Goal: Task Accomplishment & Management: Complete application form

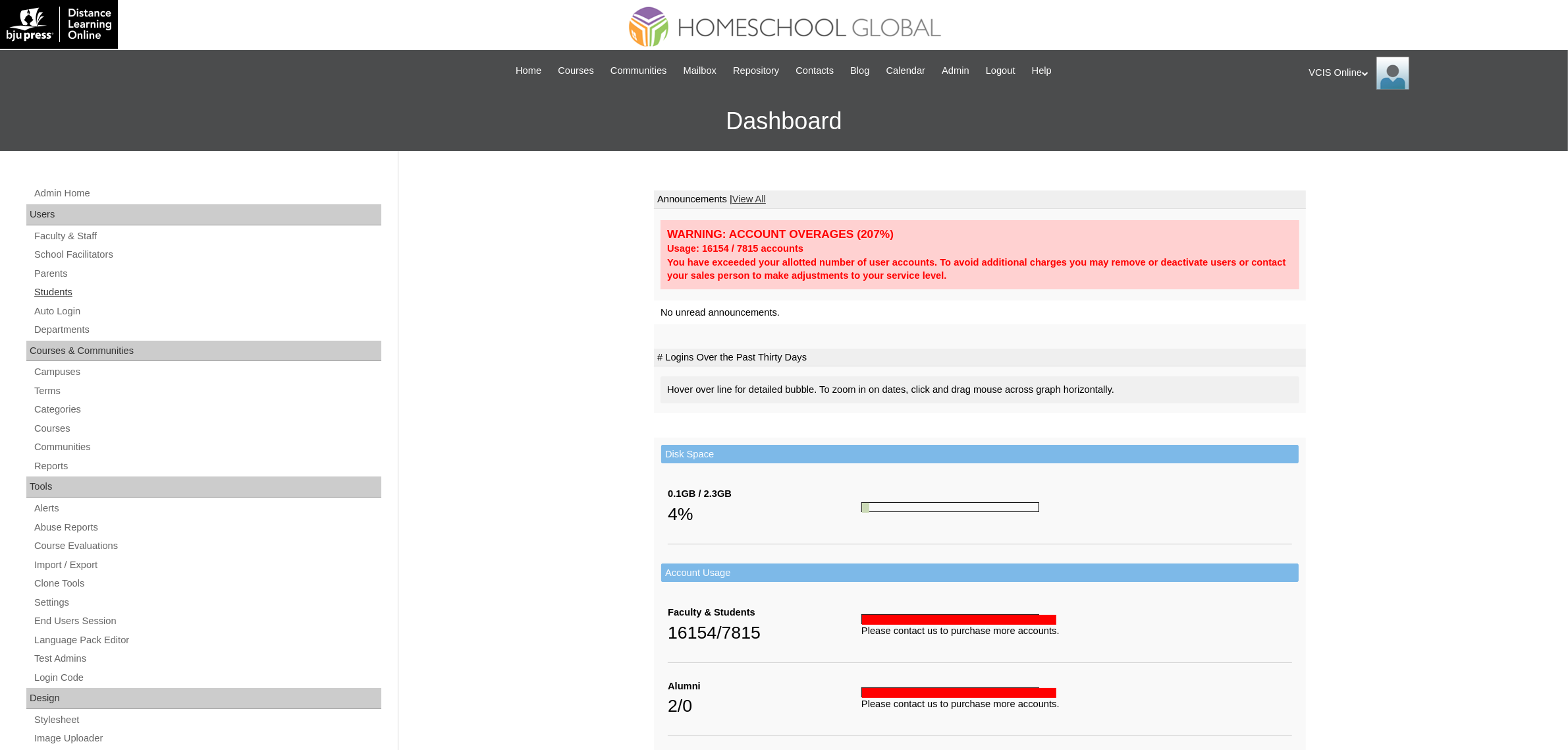
click at [53, 294] on link "Students" at bounding box center [207, 292] width 349 height 17
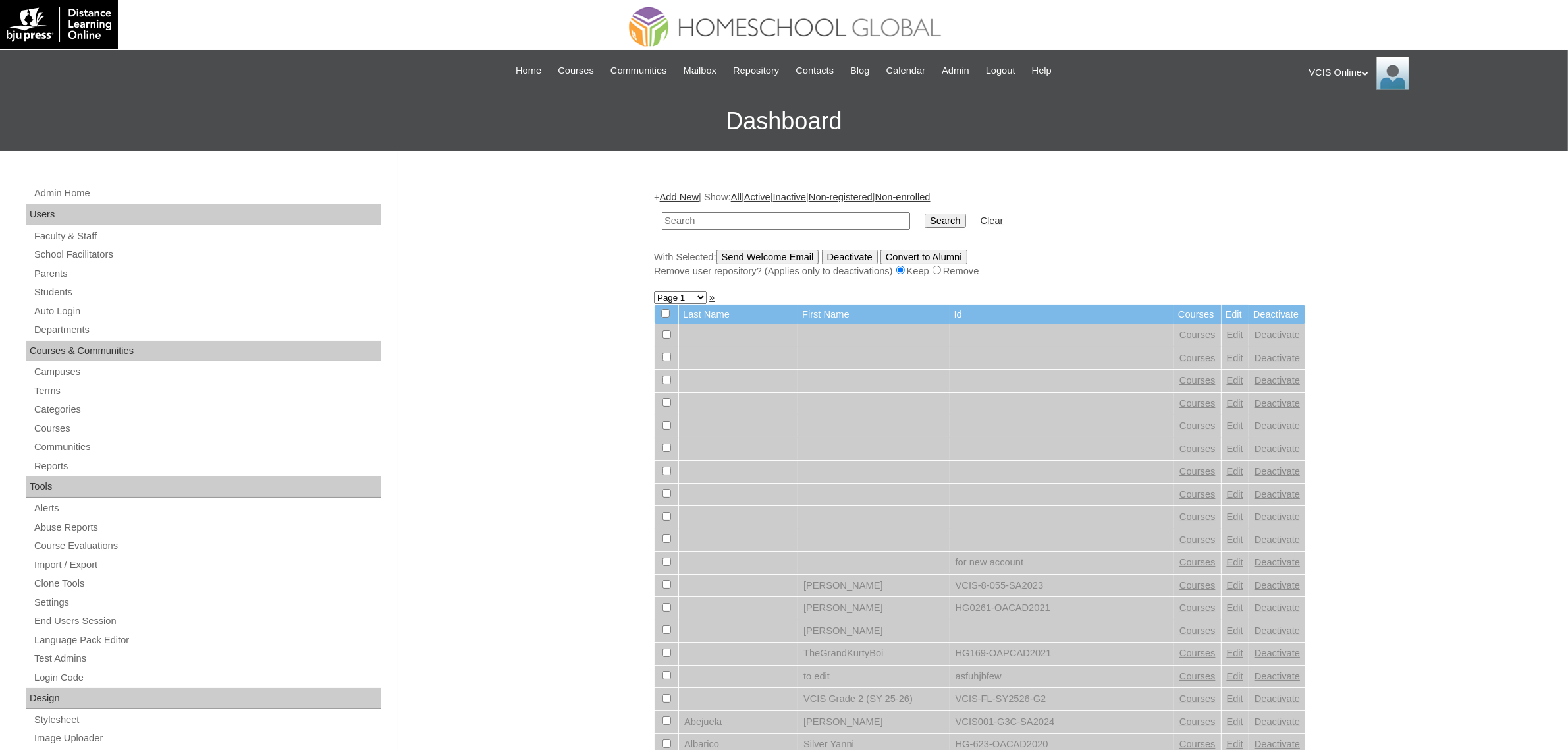
click at [681, 191] on link "Add New" at bounding box center [679, 197] width 39 height 11
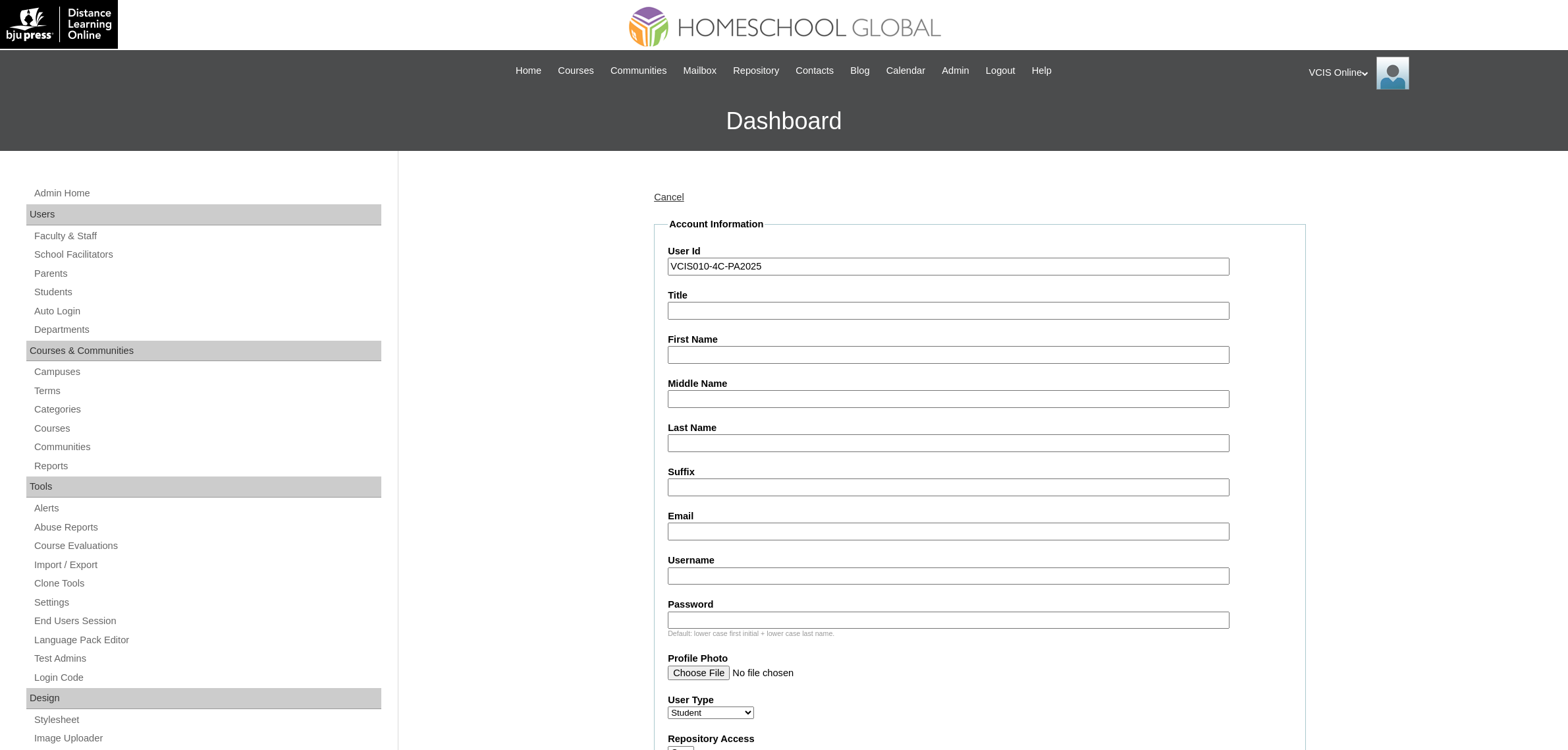
type input "VCIS010-4C-PA2025"
click at [735, 479] on input "Suffix" at bounding box center [949, 488] width 562 height 18
click at [750, 522] on input "Email" at bounding box center [949, 531] width 562 height 18
click at [745, 568] on input "Username" at bounding box center [949, 577] width 562 height 18
paste input "kdelmundo2025"
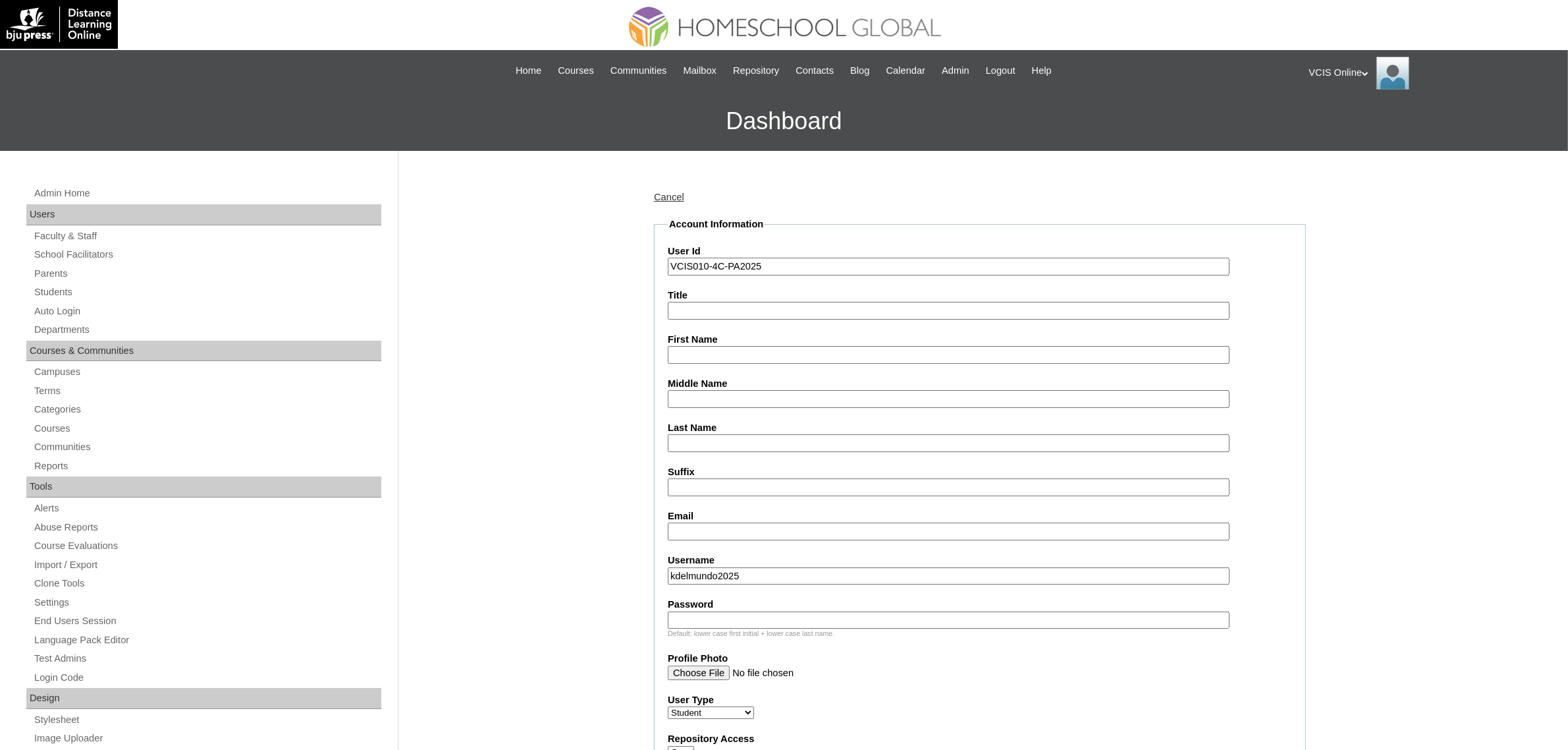
type input "kdelmundo2025"
click at [760, 598] on label "Password" at bounding box center [980, 605] width 624 height 14
click at [760, 611] on input "Password" at bounding box center [949, 620] width 562 height 18
paste input "eKhLnob"
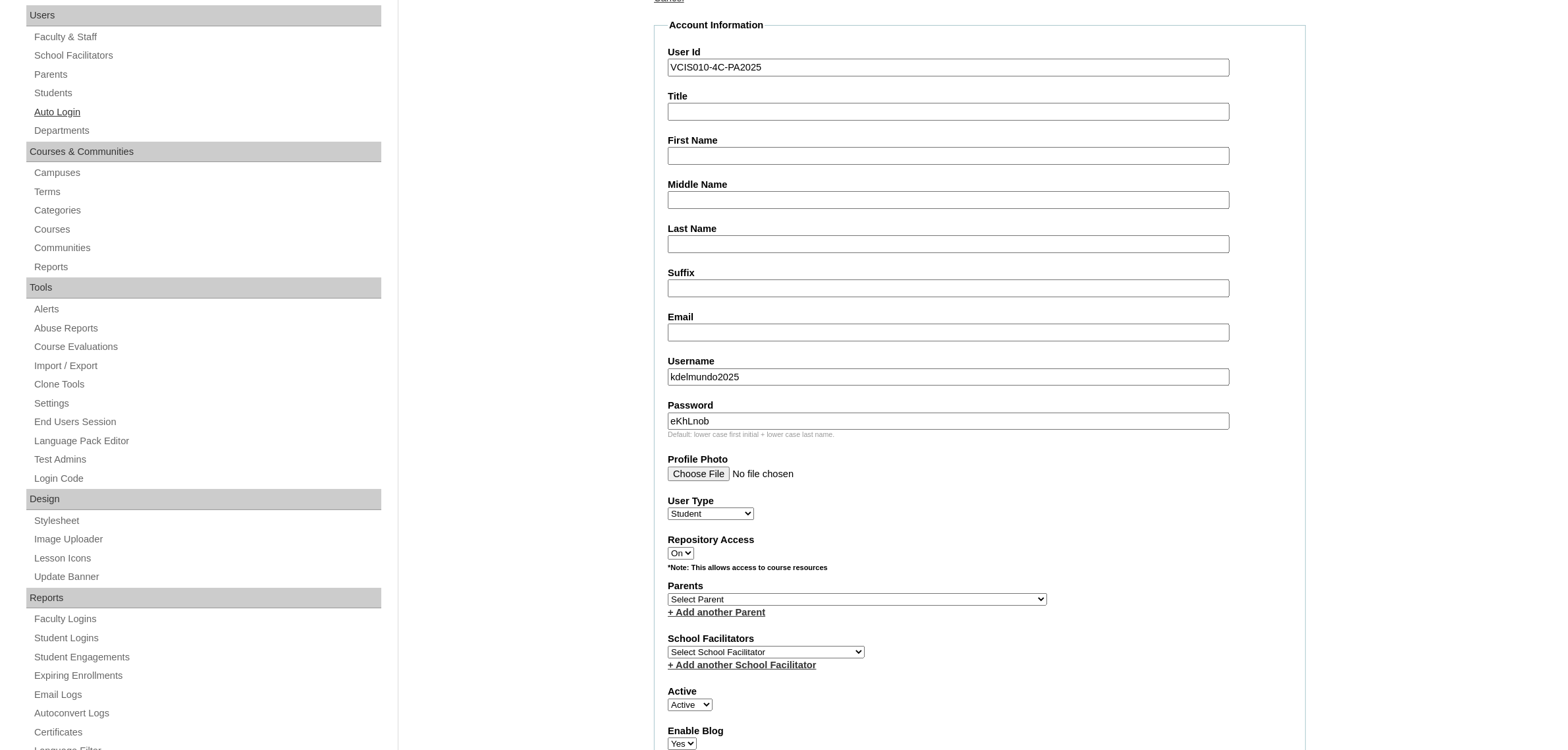
scroll to position [191, 0]
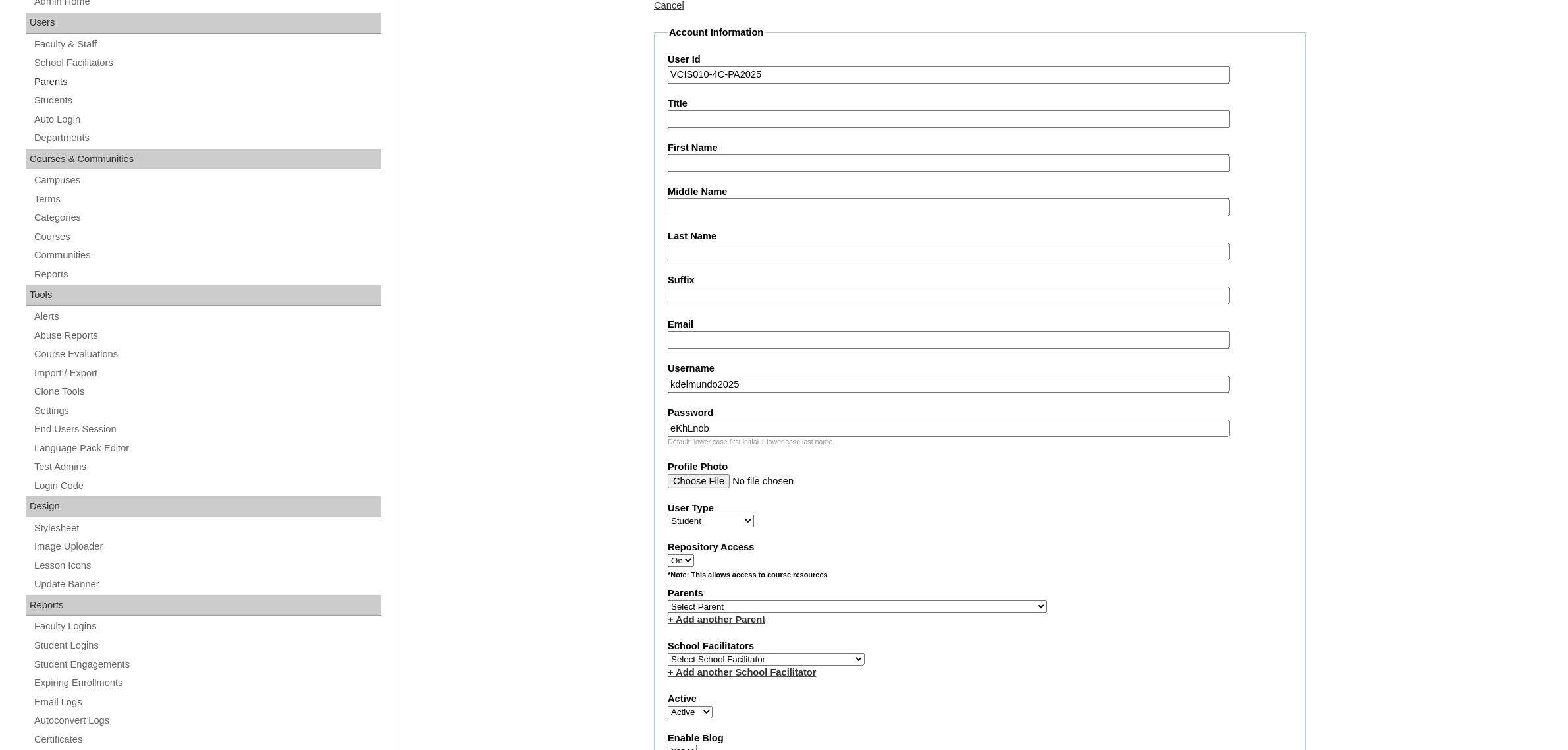
type input "eKhLnob"
click at [52, 85] on link "Parents" at bounding box center [207, 82] width 349 height 17
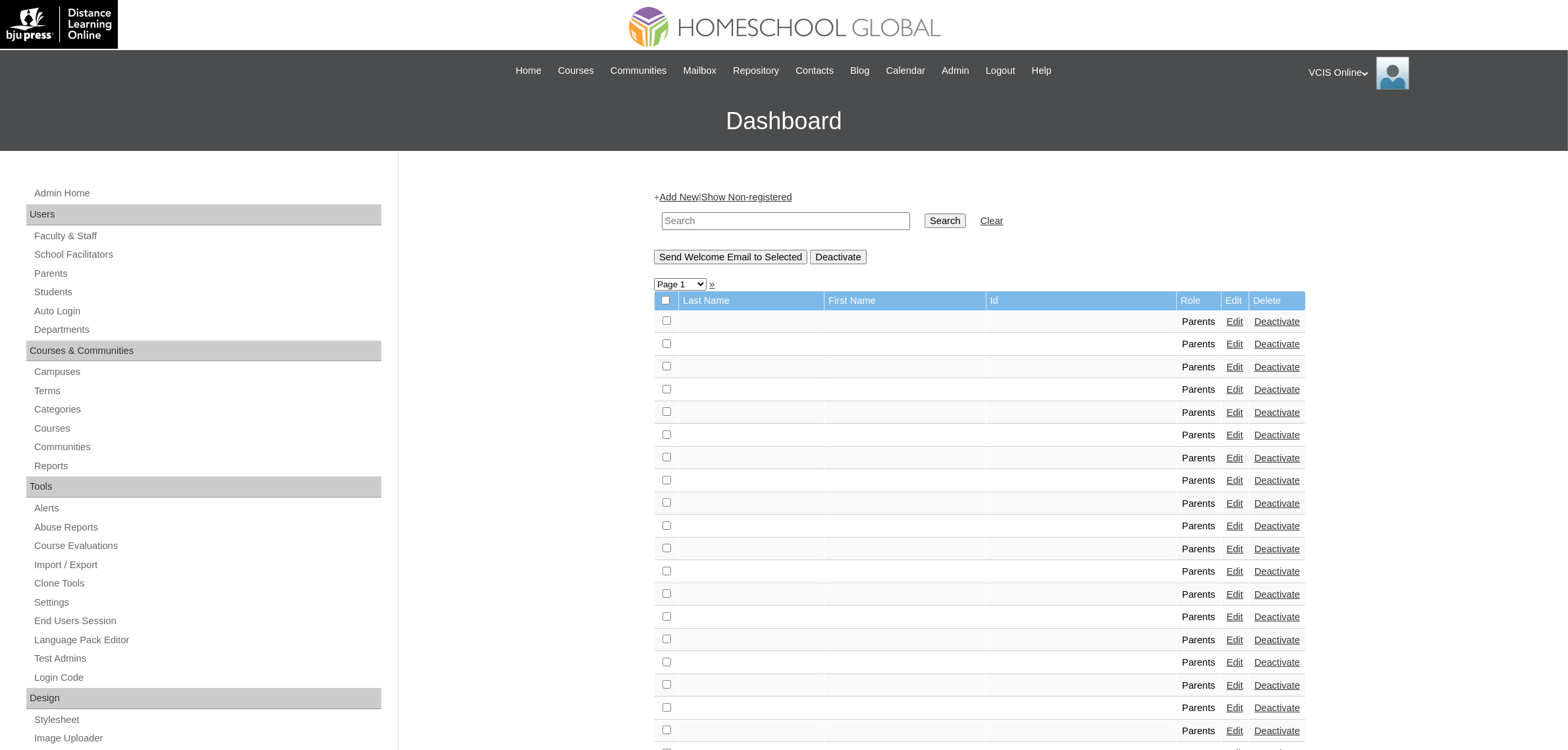
click at [674, 197] on link "Add New" at bounding box center [679, 197] width 39 height 11
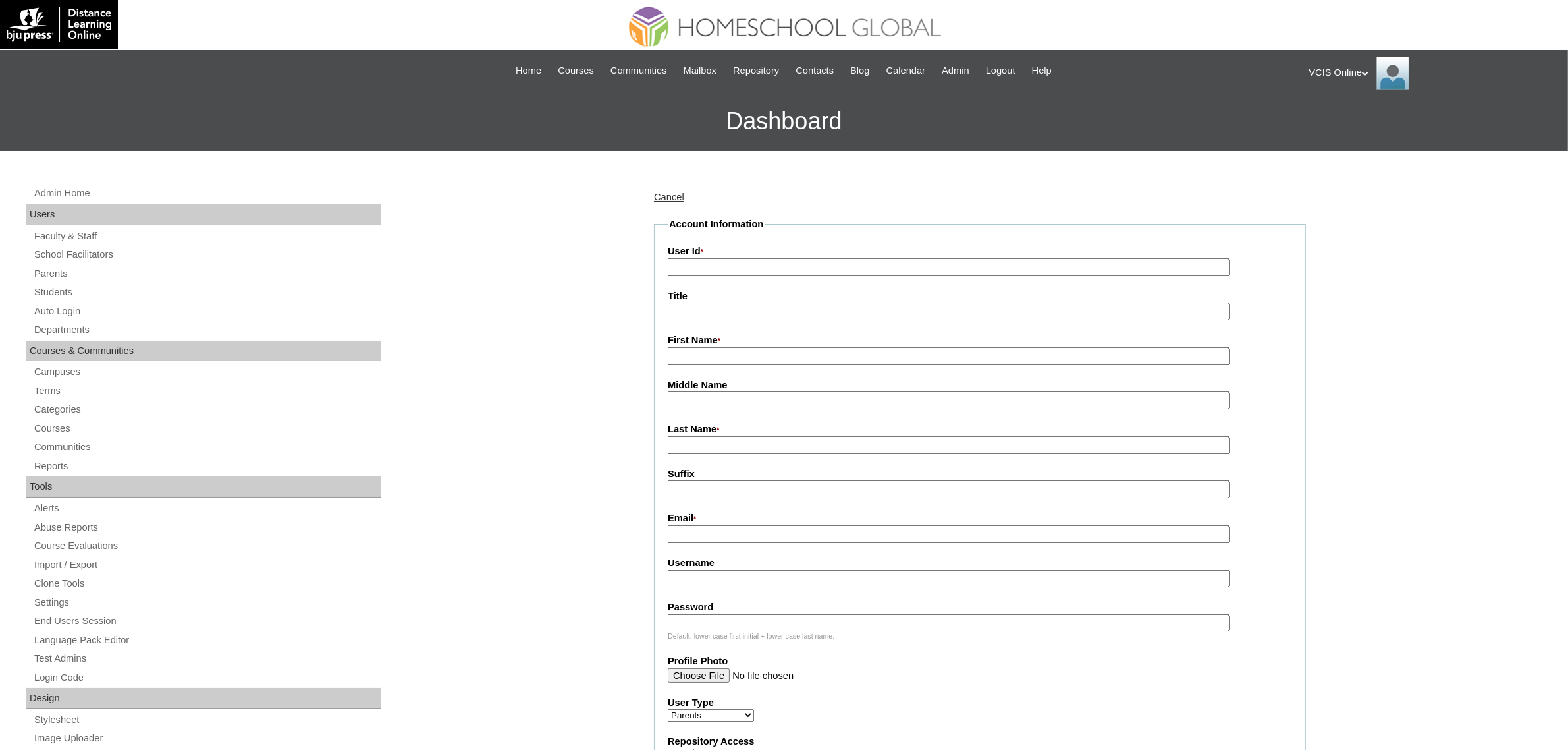
click at [759, 252] on label "User Id *" at bounding box center [980, 252] width 624 height 14
click at [759, 258] on input "User Id *" at bounding box center [949, 267] width 562 height 18
paste input "VCIS010-4C-PA2025"
type input "VCIS010-4C-PA2025"
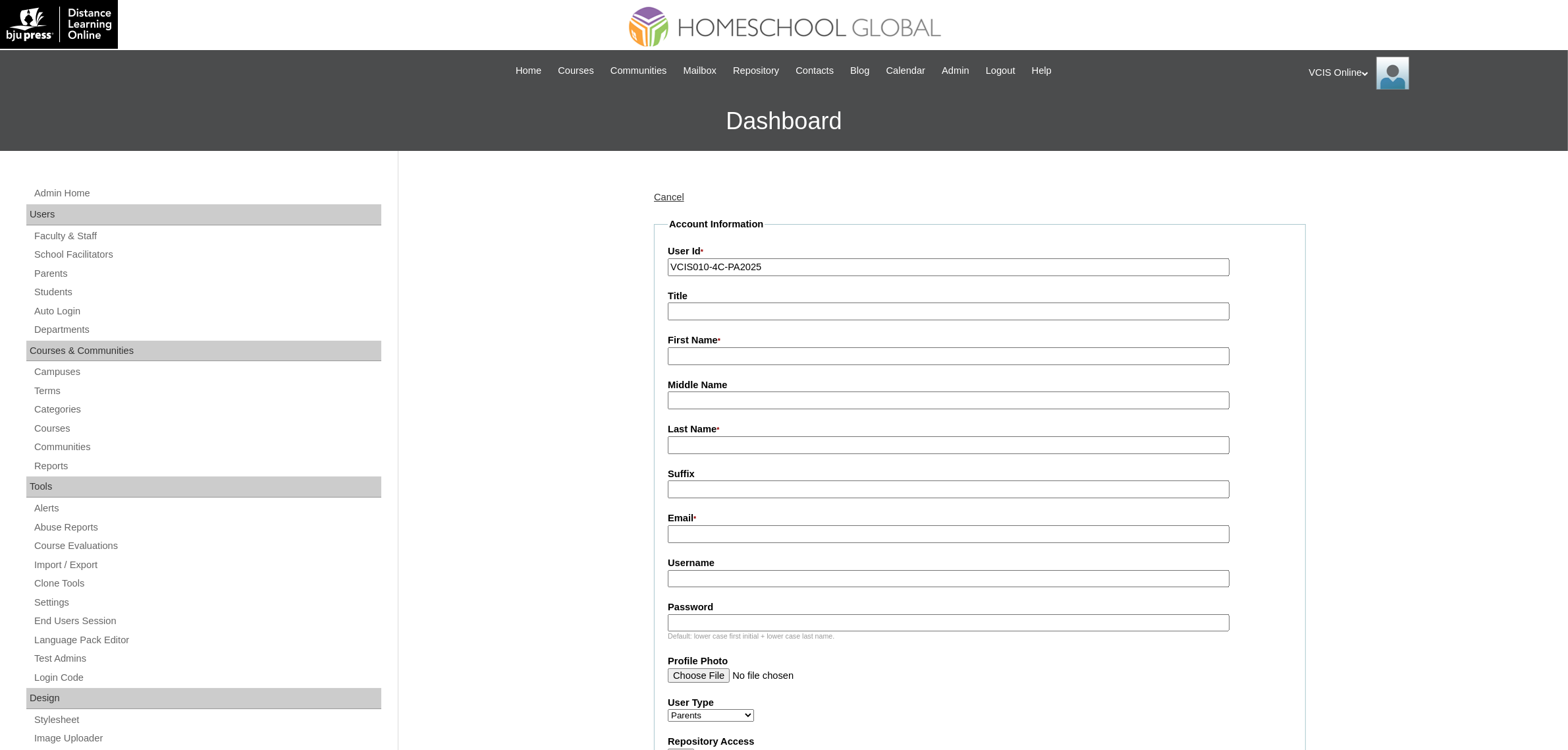
click at [732, 570] on input "Username" at bounding box center [949, 579] width 562 height 18
paste input "kdelmundo2025"
type input "kdelmundo2025"
click at [754, 617] on input "Password" at bounding box center [949, 623] width 562 height 18
paste input "eKhLnob"
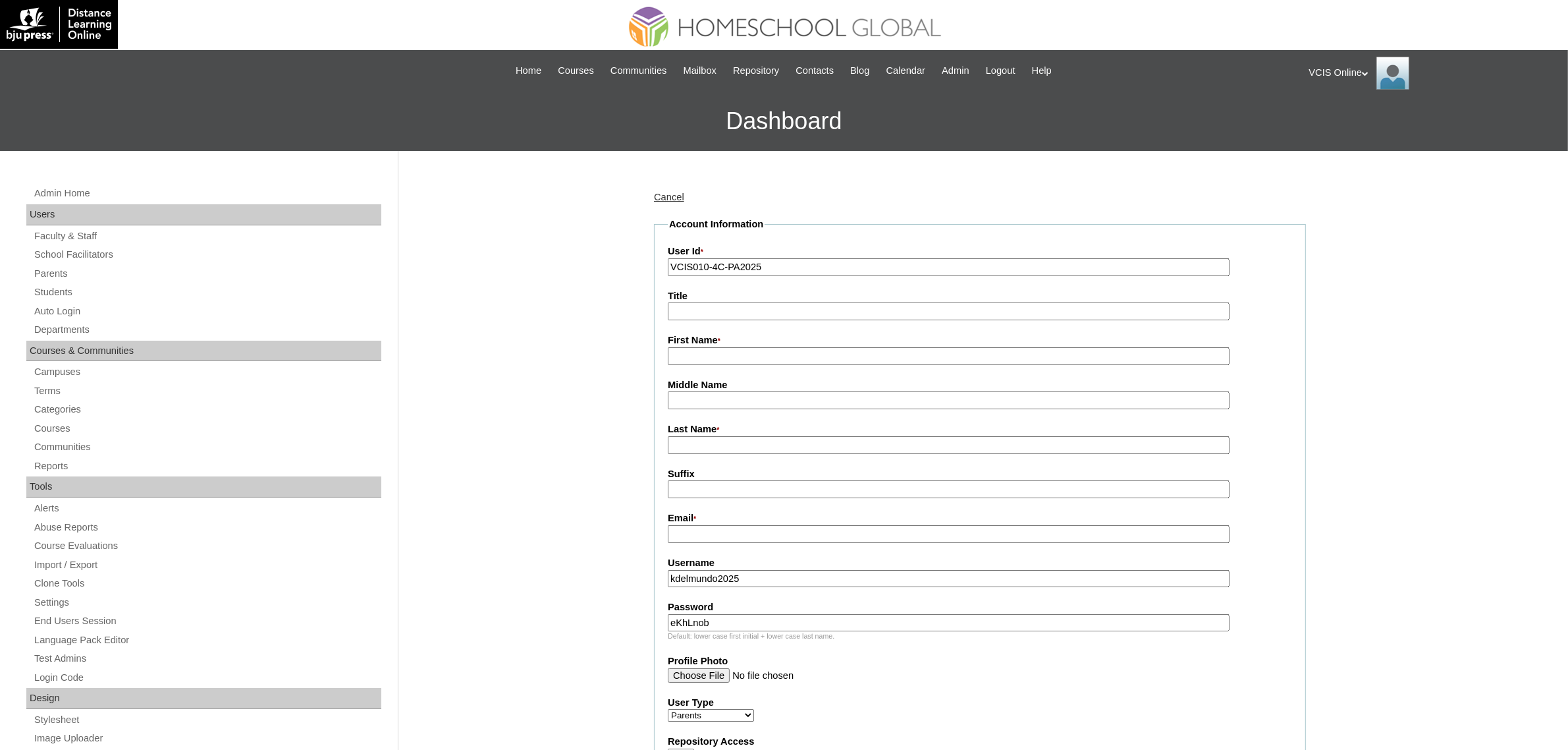
type input "eKhLnob"
click at [728, 311] on input "Title" at bounding box center [949, 311] width 562 height 18
click at [725, 359] on input "First Name *" at bounding box center [949, 356] width 562 height 18
paste input "Kathleen Guerrero"
click at [725, 359] on input "Kathleen Guerrero" at bounding box center [949, 356] width 562 height 18
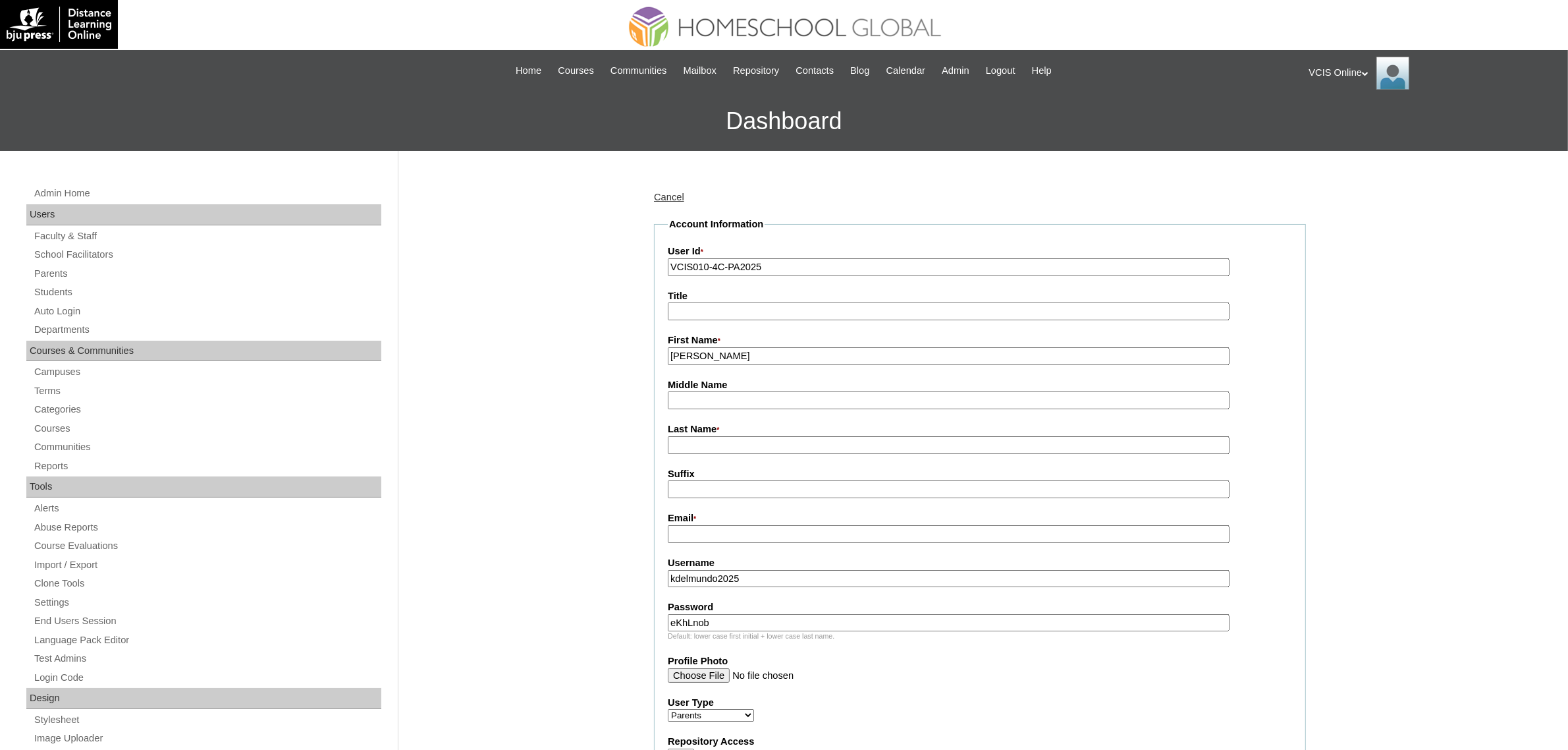
click at [725, 359] on input "Kathleen Guerrero" at bounding box center [949, 356] width 562 height 18
type input "Kathleen"
click at [700, 436] on input "Last Name *" at bounding box center [949, 445] width 562 height 18
paste input "[PERSON_NAME]"
type input "[PERSON_NAME]"
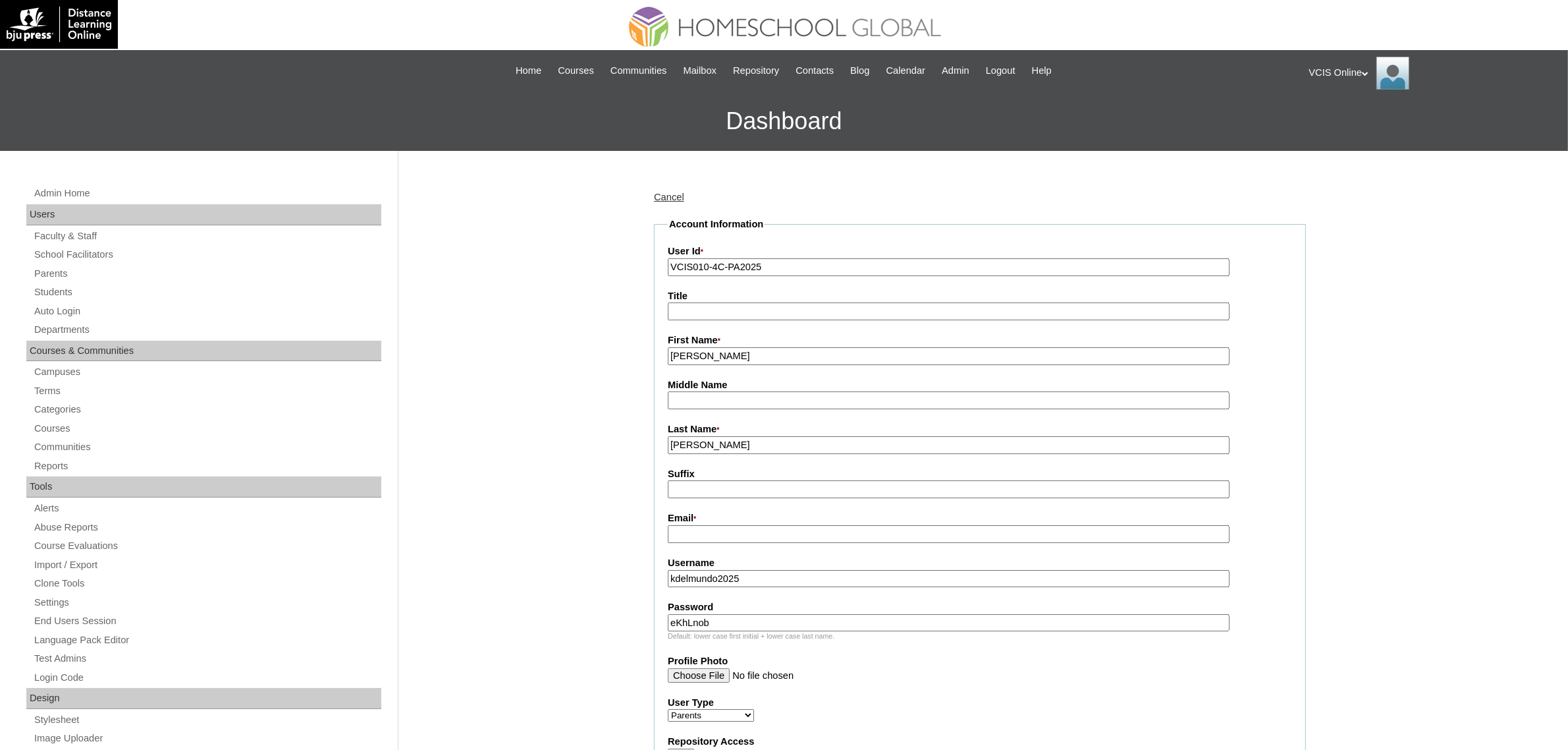
drag, startPoint x: 890, startPoint y: 512, endPoint x: 882, endPoint y: 514, distance: 8.2
click at [890, 512] on label "Email *" at bounding box center [980, 519] width 624 height 14
click at [890, 525] on input "Email *" at bounding box center [949, 534] width 562 height 18
click at [872, 525] on input "Email *" at bounding box center [949, 534] width 562 height 18
paste input "katgdelmundo@gmail.com"
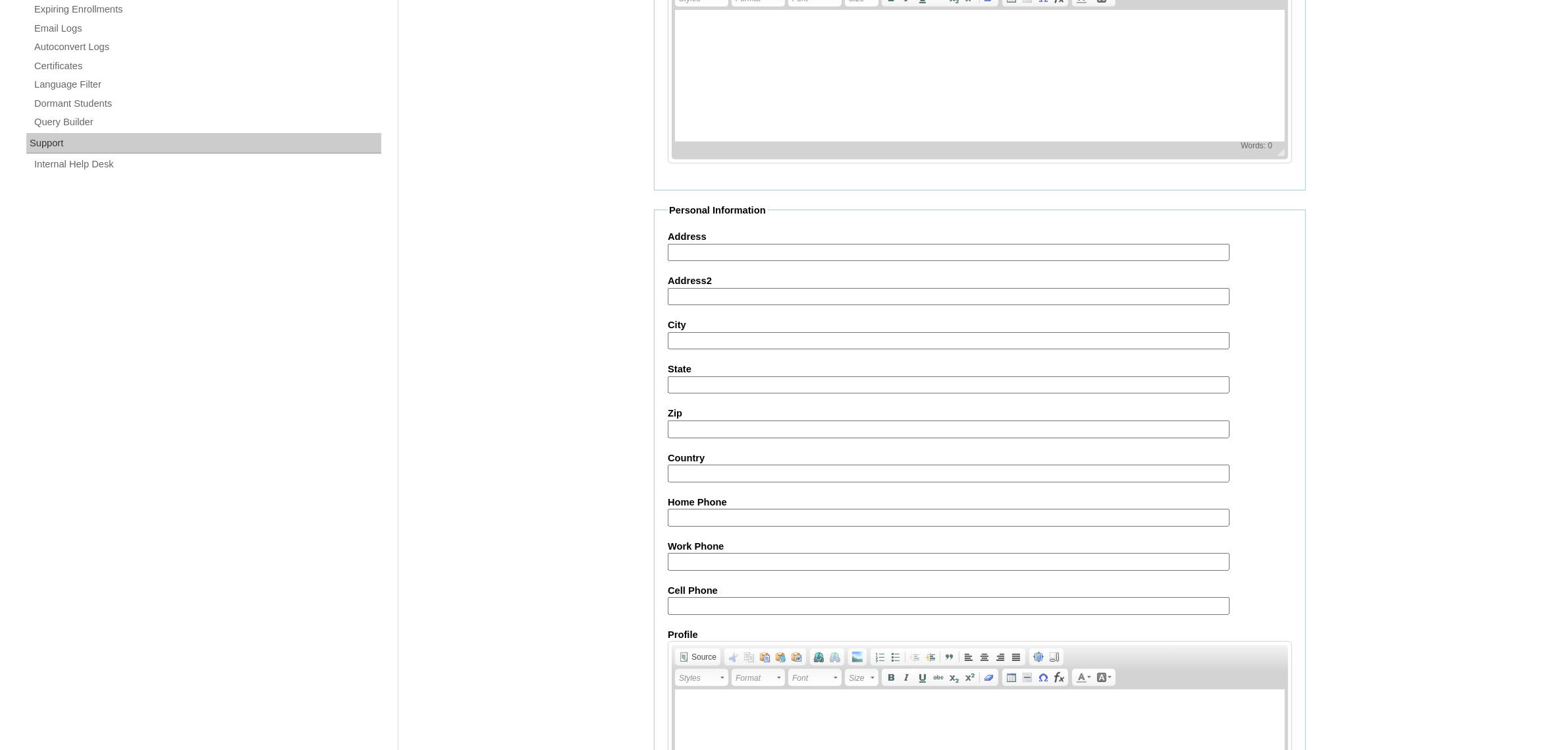
scroll to position [878, 0]
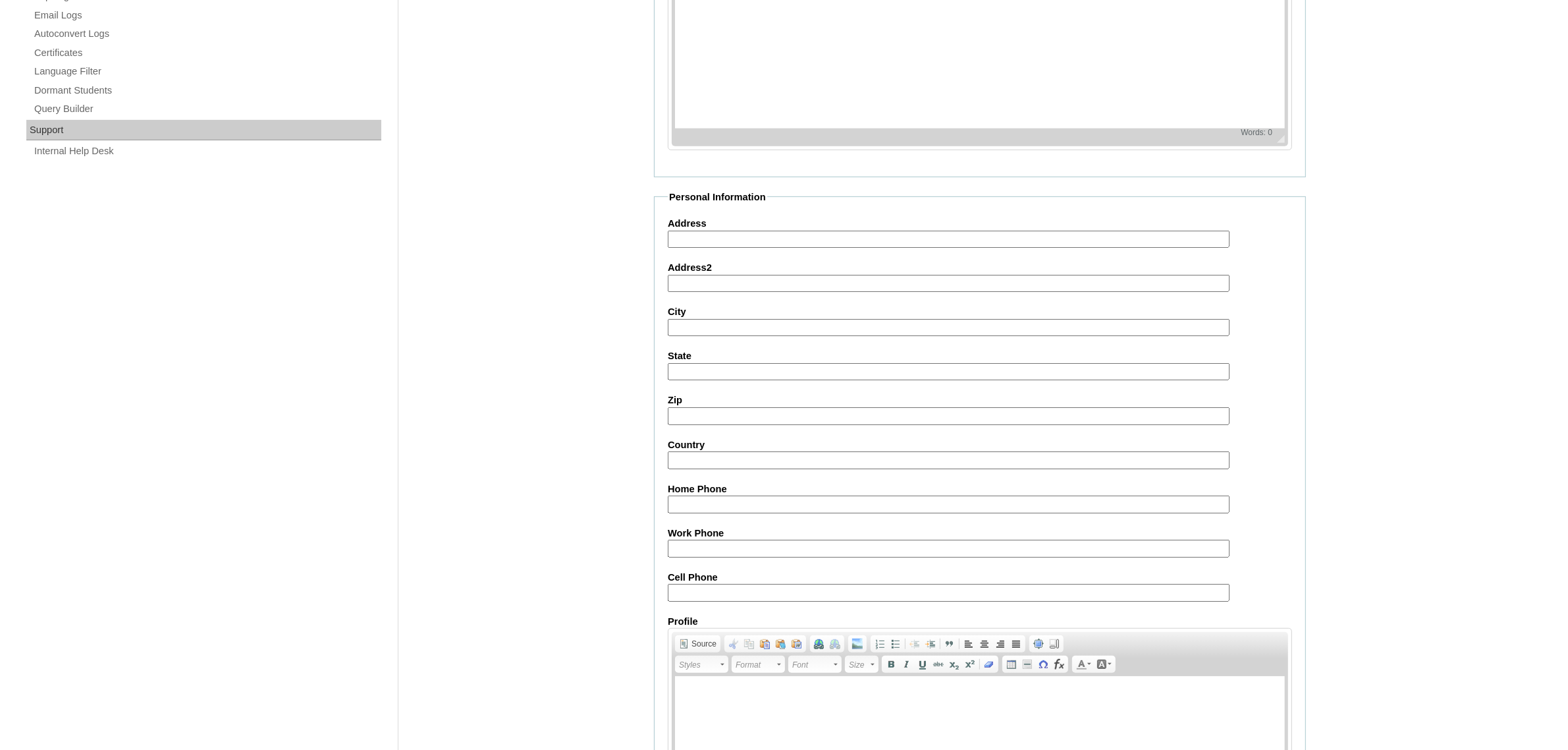
type input "katgdelmundo@gmail.com"
click at [818, 584] on input "Cell Phone" at bounding box center [949, 593] width 562 height 18
paste input "63-9771930983, 63-9166750924"
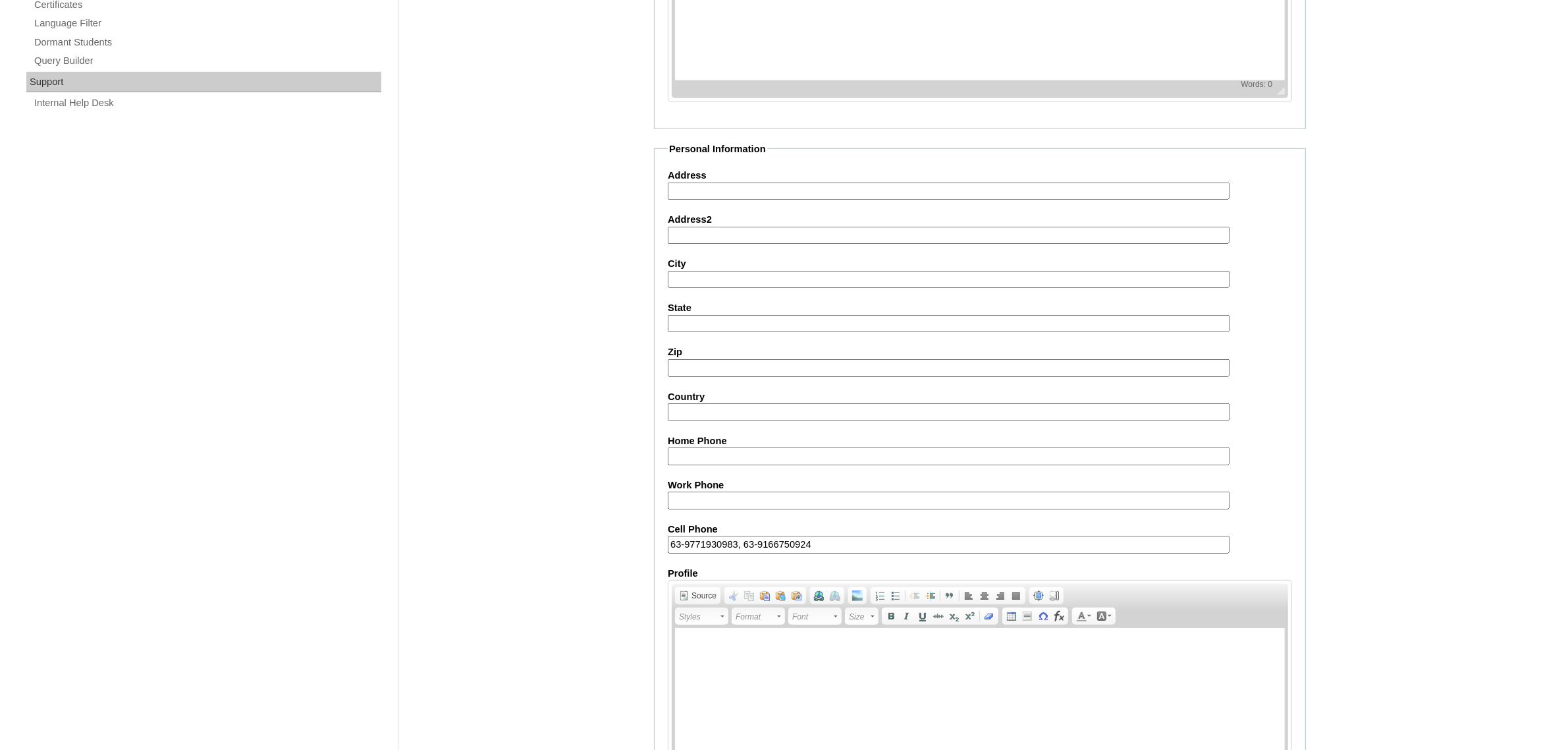
scroll to position [1004, 0]
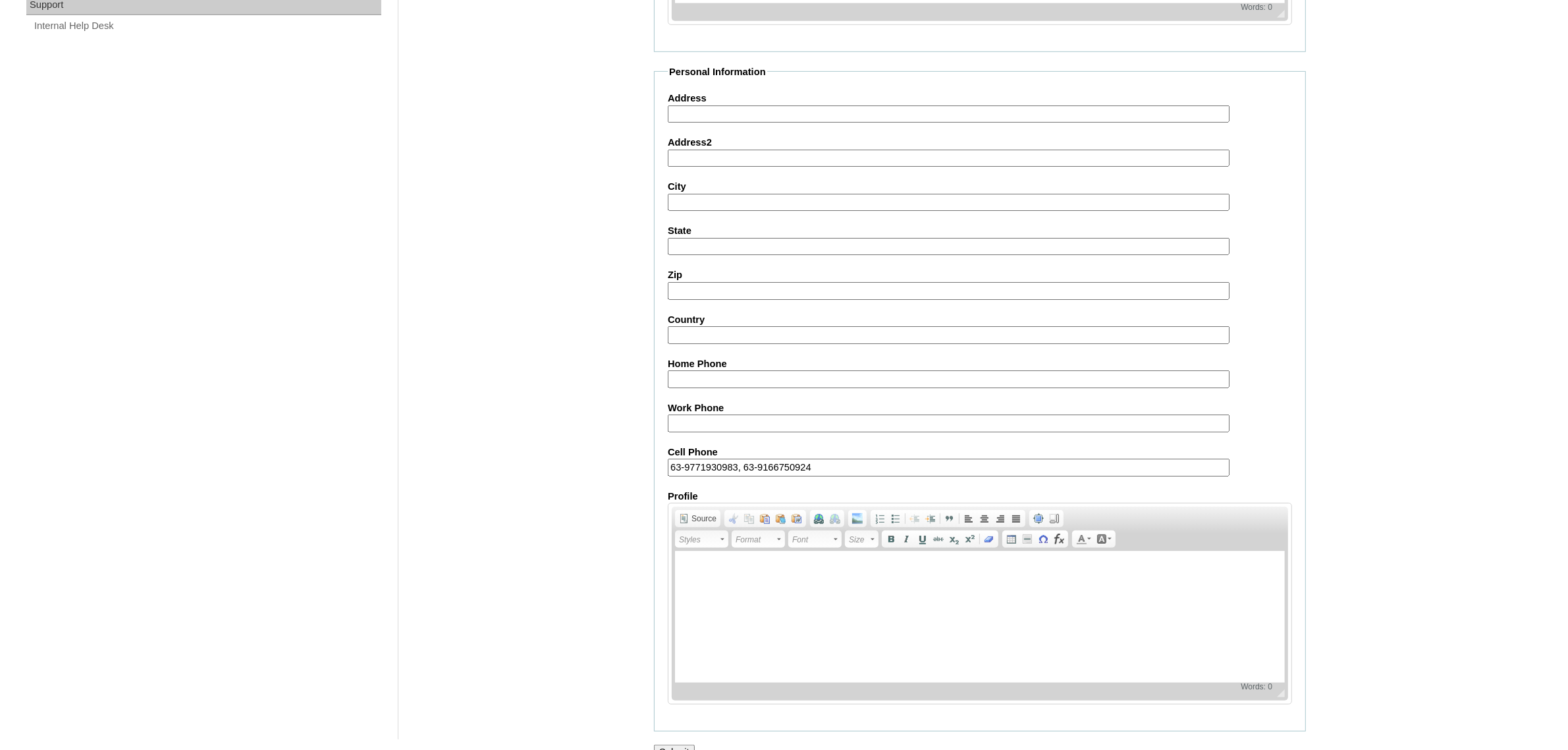
type input "63-9771930983, 63-9166750924"
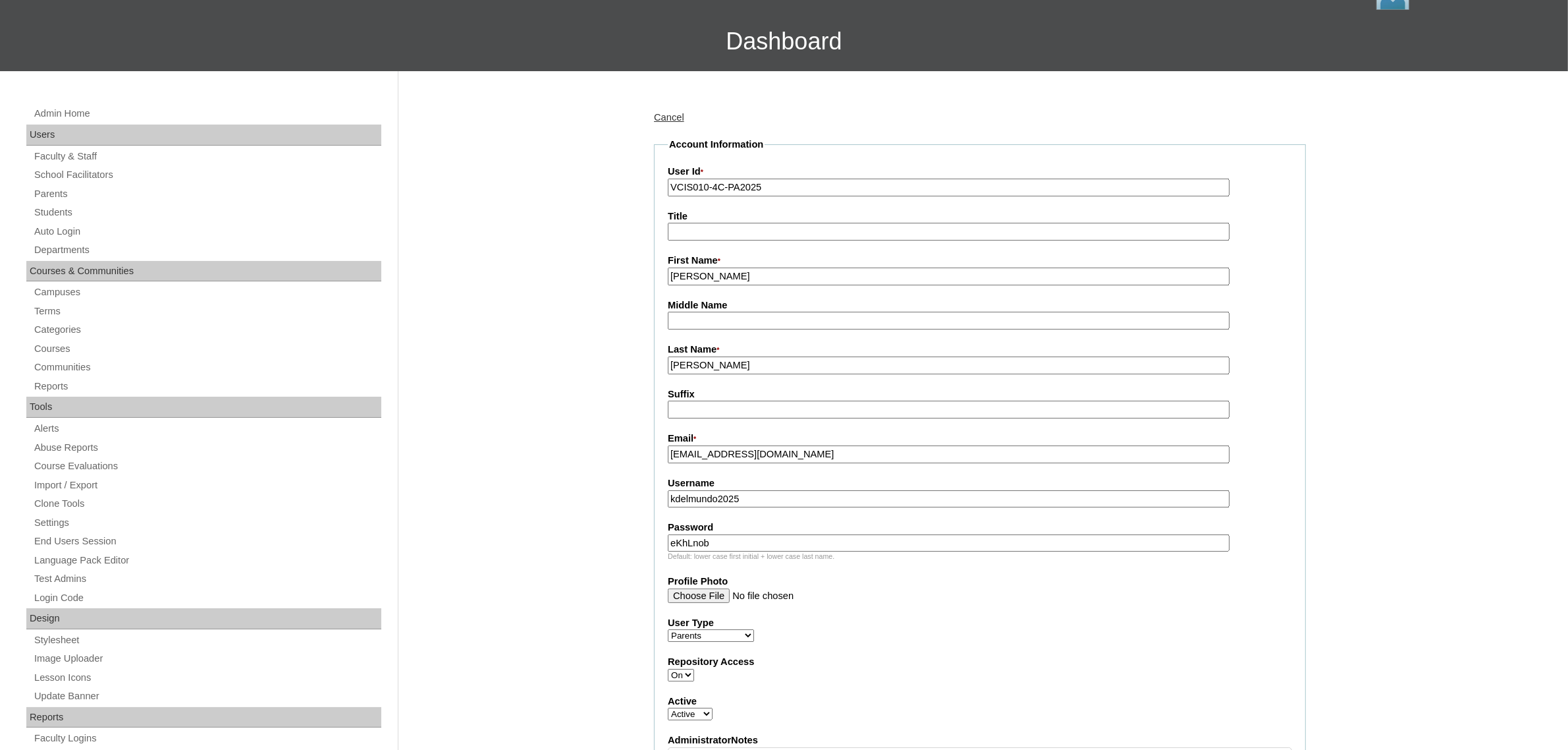
scroll to position [70, 0]
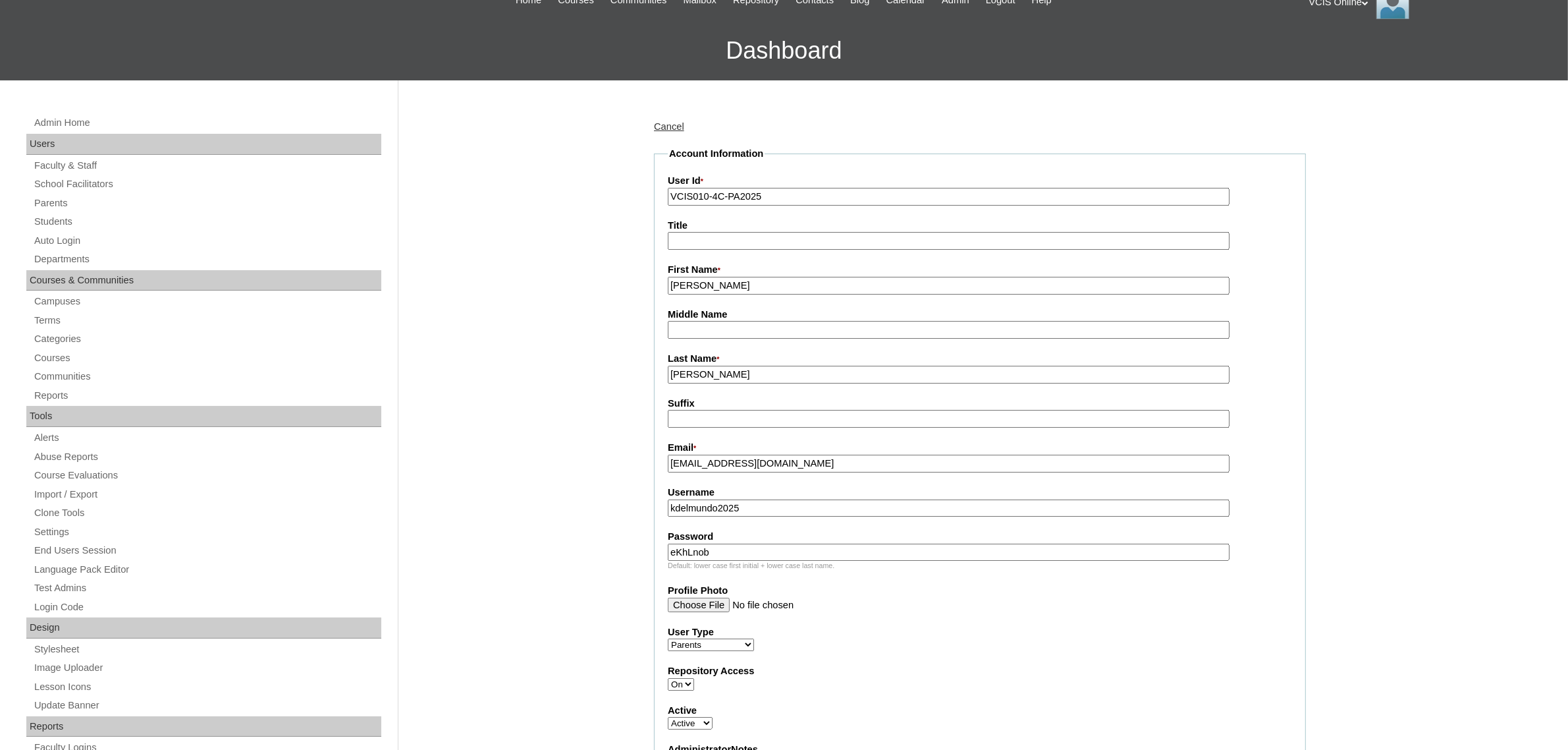
click at [750, 244] on input "Title" at bounding box center [949, 241] width 562 height 18
click at [740, 369] on input "Guerrero" at bounding box center [949, 375] width 562 height 18
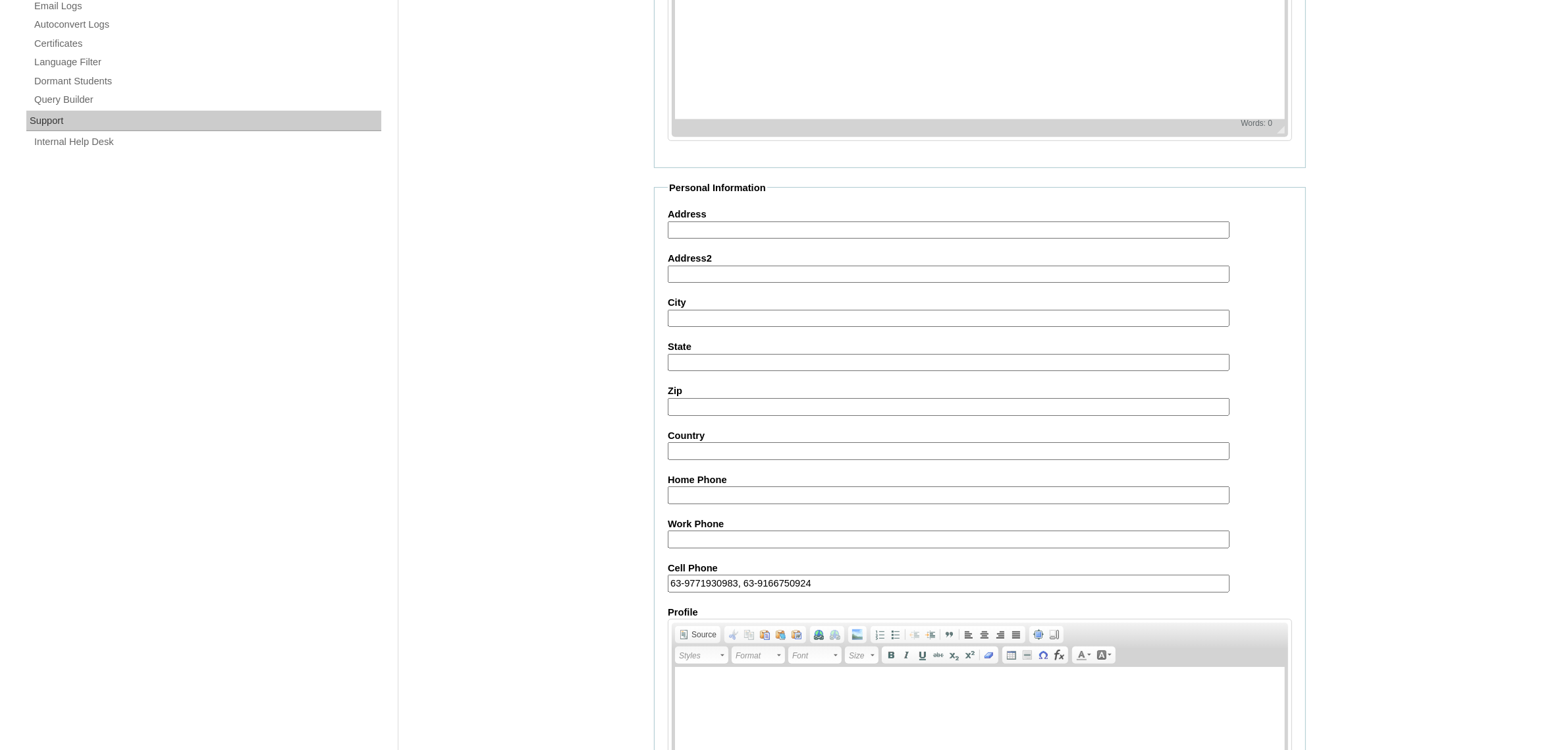
scroll to position [1004, 0]
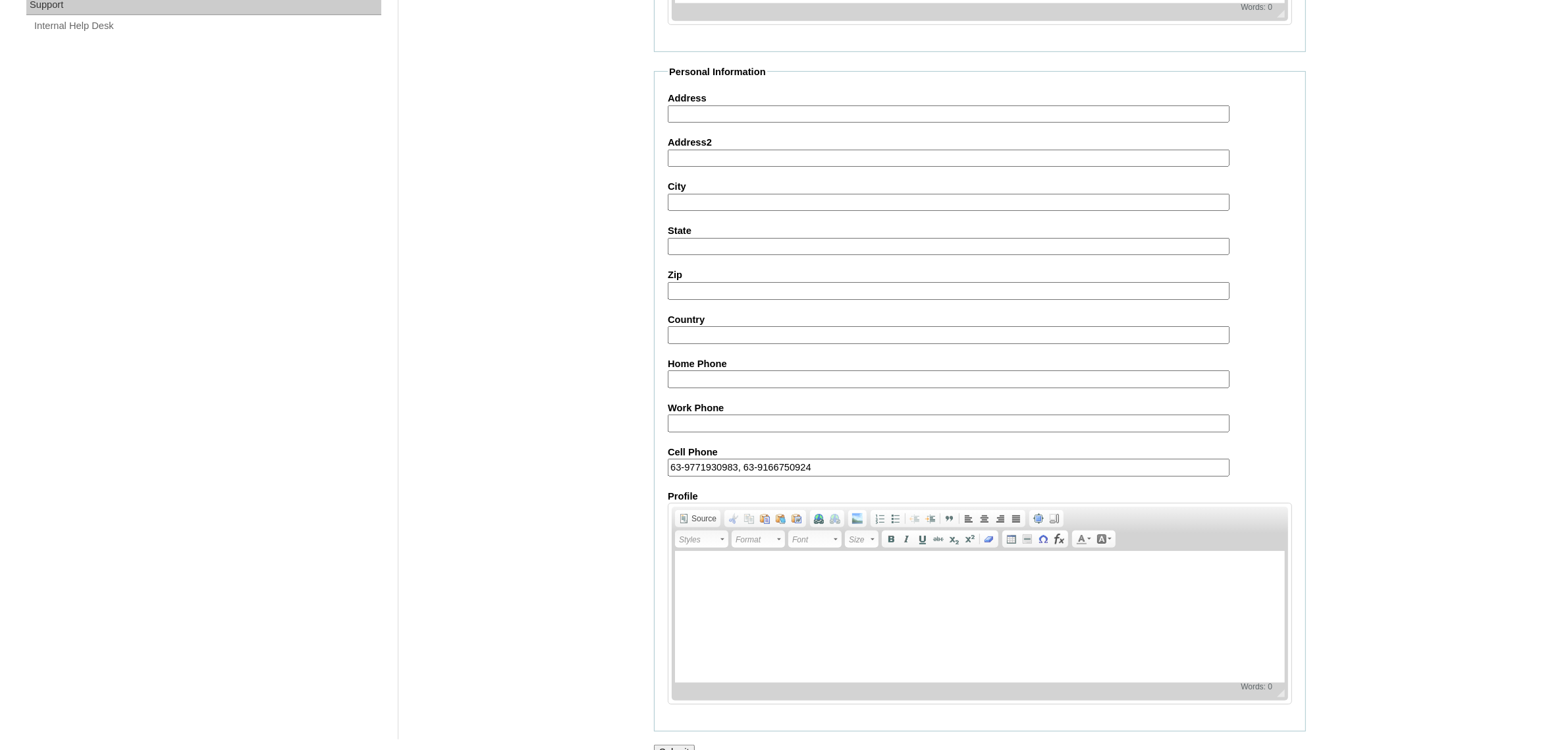
type input "Guerrero (2025)"
click at [674, 745] on input "Submit" at bounding box center [674, 752] width 41 height 14
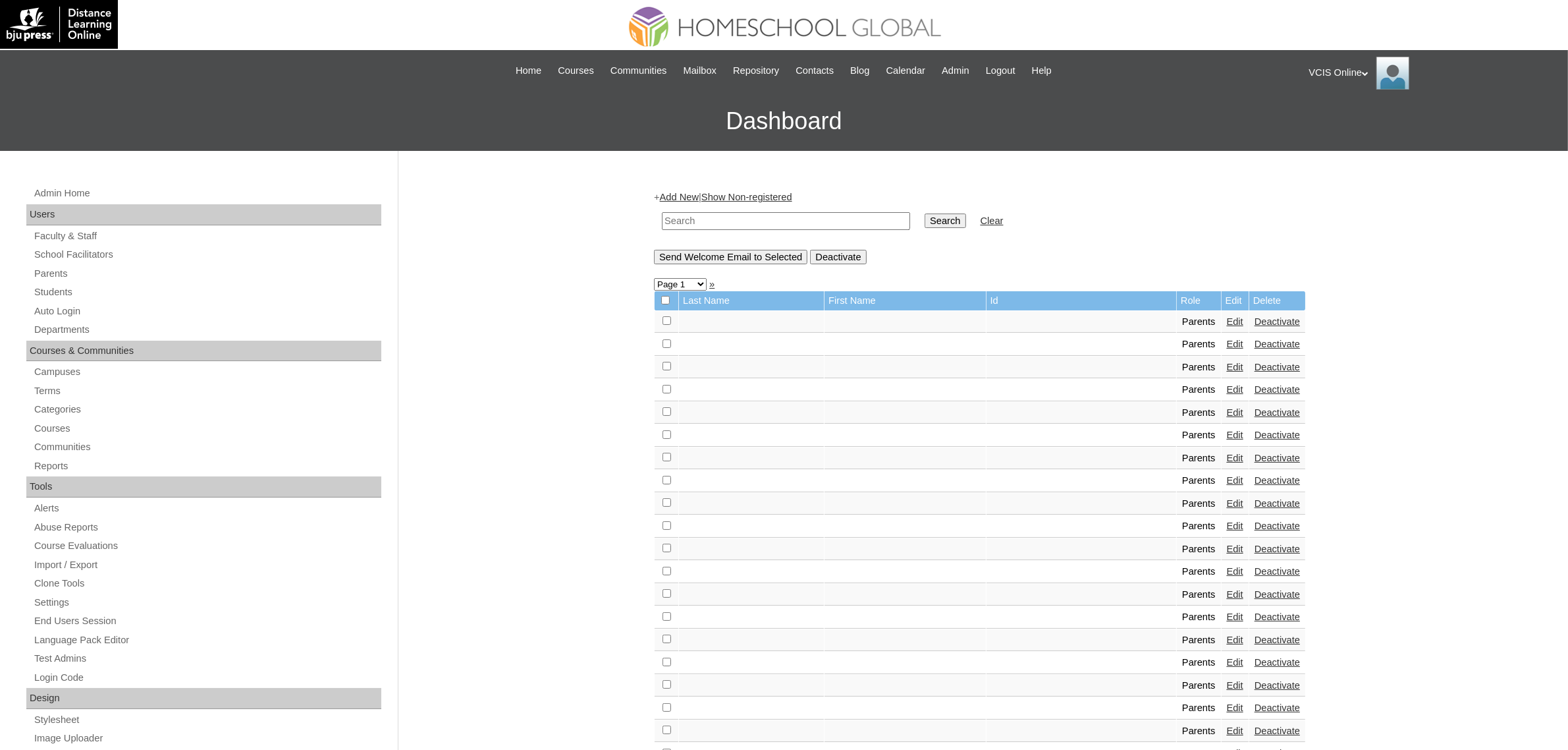
click at [682, 199] on link "Add New" at bounding box center [679, 197] width 39 height 11
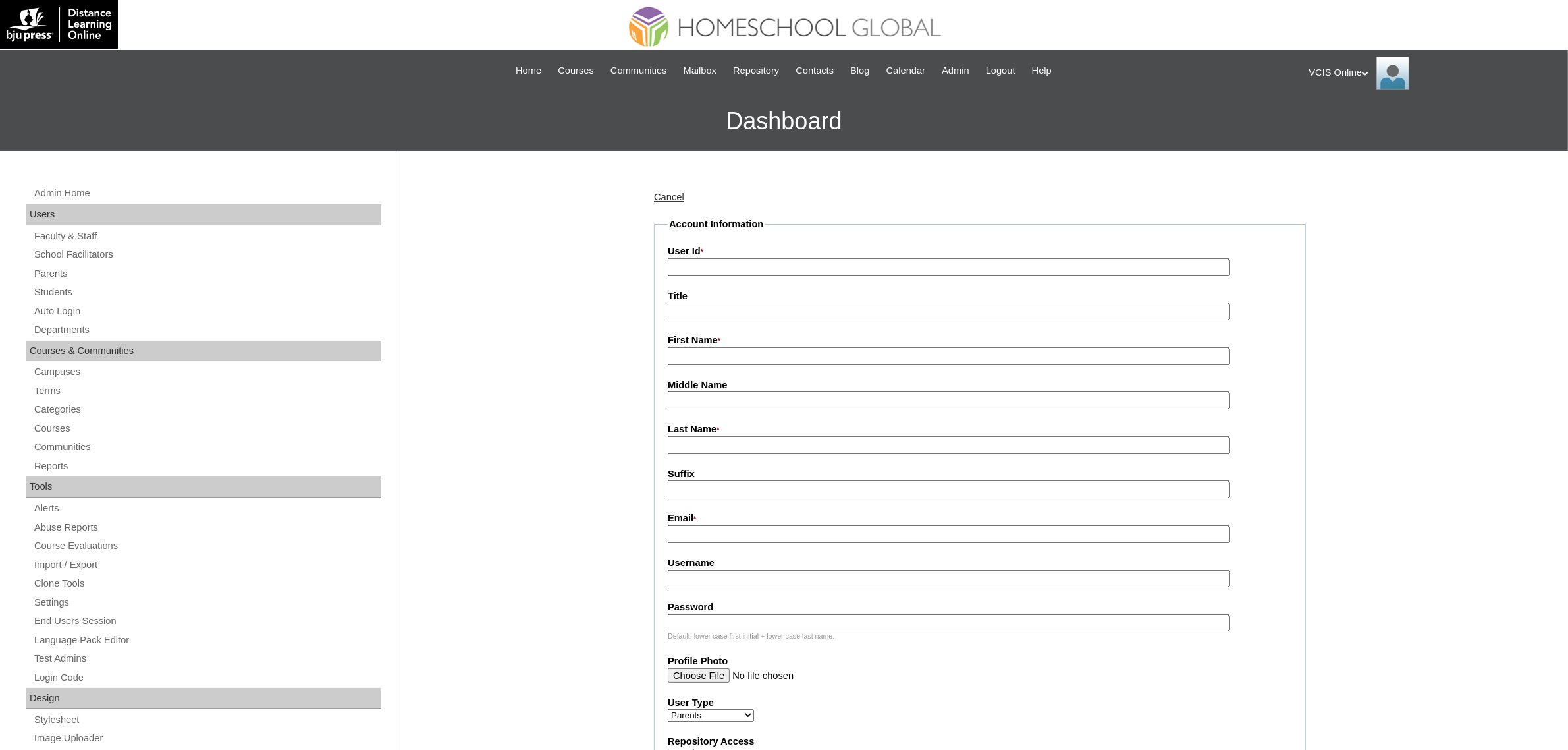
click at [816, 258] on input "User Id *" at bounding box center [949, 267] width 562 height 18
paste input "VCIS012-4C-SA2025"
type input "VCIS012-4C-SA2025"
click at [824, 578] on fieldset "Account Information User Id * VCIS012-4C-SA2025 Title First Name * Middle Name …" at bounding box center [979, 636] width 652 height 838
click at [815, 575] on input "Username" at bounding box center [949, 579] width 562 height 18
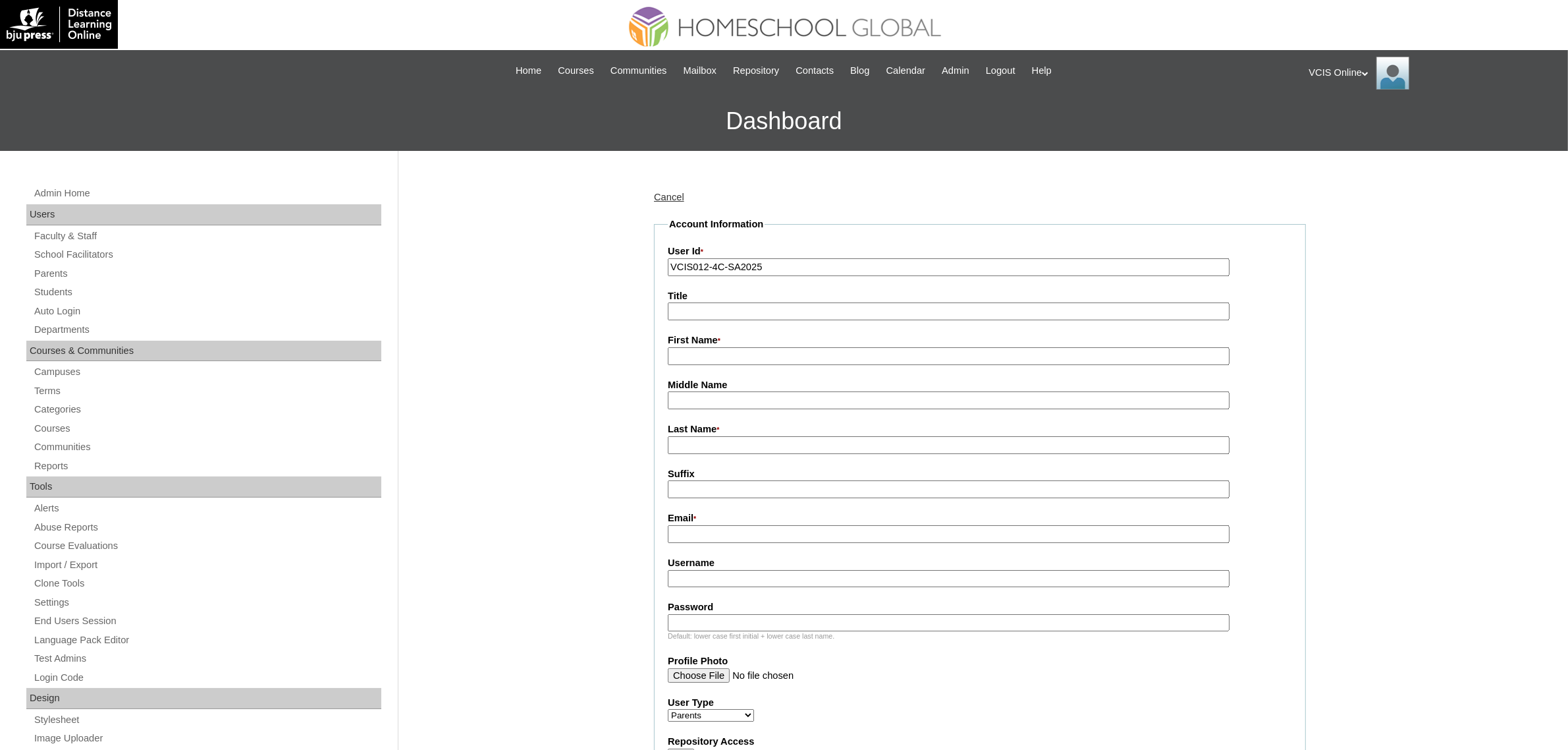
paste input "kamilla.delmundo2025"
type input "kamilla.delmundo2025"
click at [766, 614] on input "Password" at bounding box center [949, 623] width 562 height 18
paste input "LhaRaC"
type input "LhaRaC"
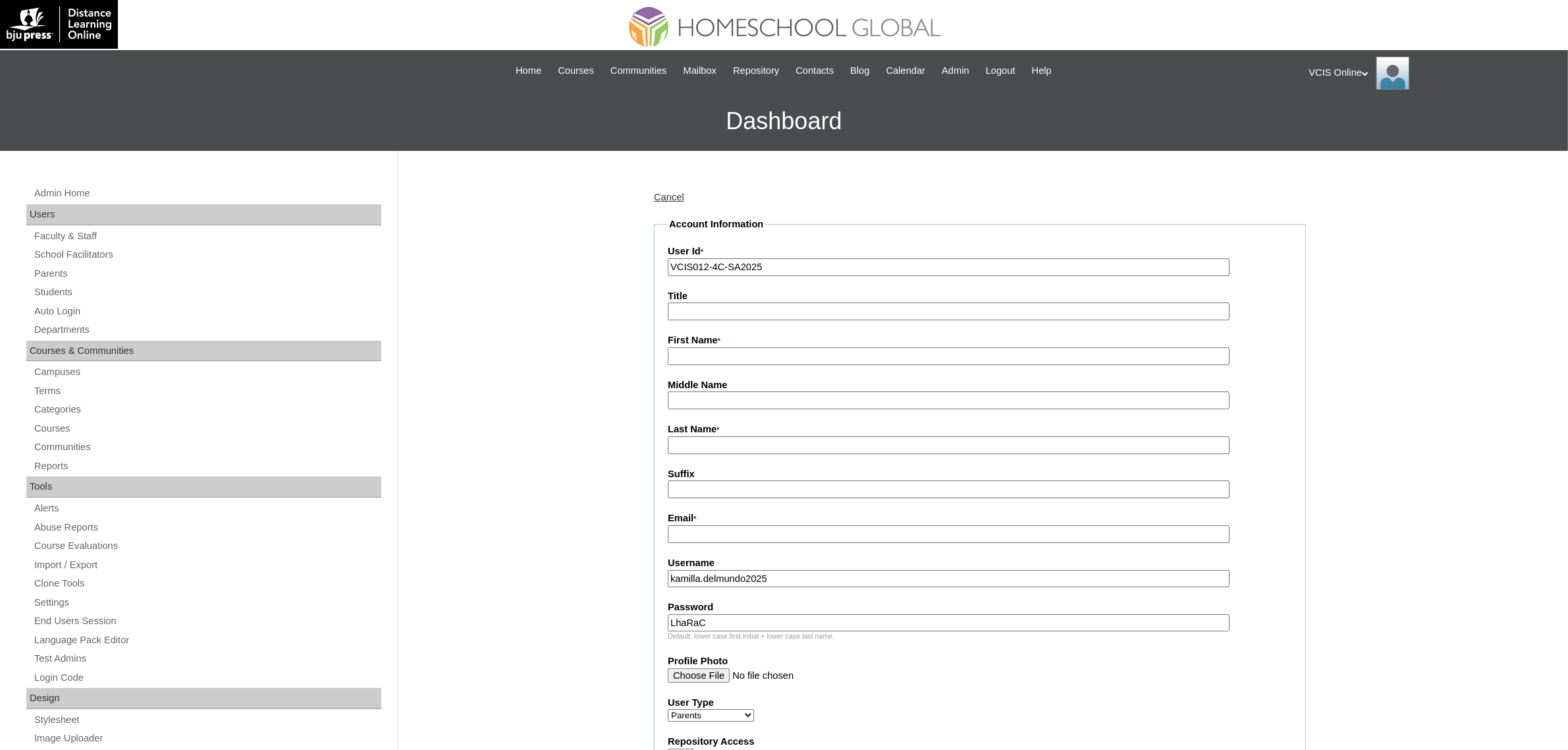
click at [702, 532] on input "Email *" at bounding box center [949, 534] width 562 height 18
paste input "[EMAIL_ADDRESS][DOMAIN_NAME]"
type input "[EMAIL_ADDRESS][DOMAIN_NAME]"
click at [752, 359] on input "First Name *" at bounding box center [949, 356] width 562 height 18
click at [778, 339] on label "First Name *" at bounding box center [980, 341] width 624 height 14
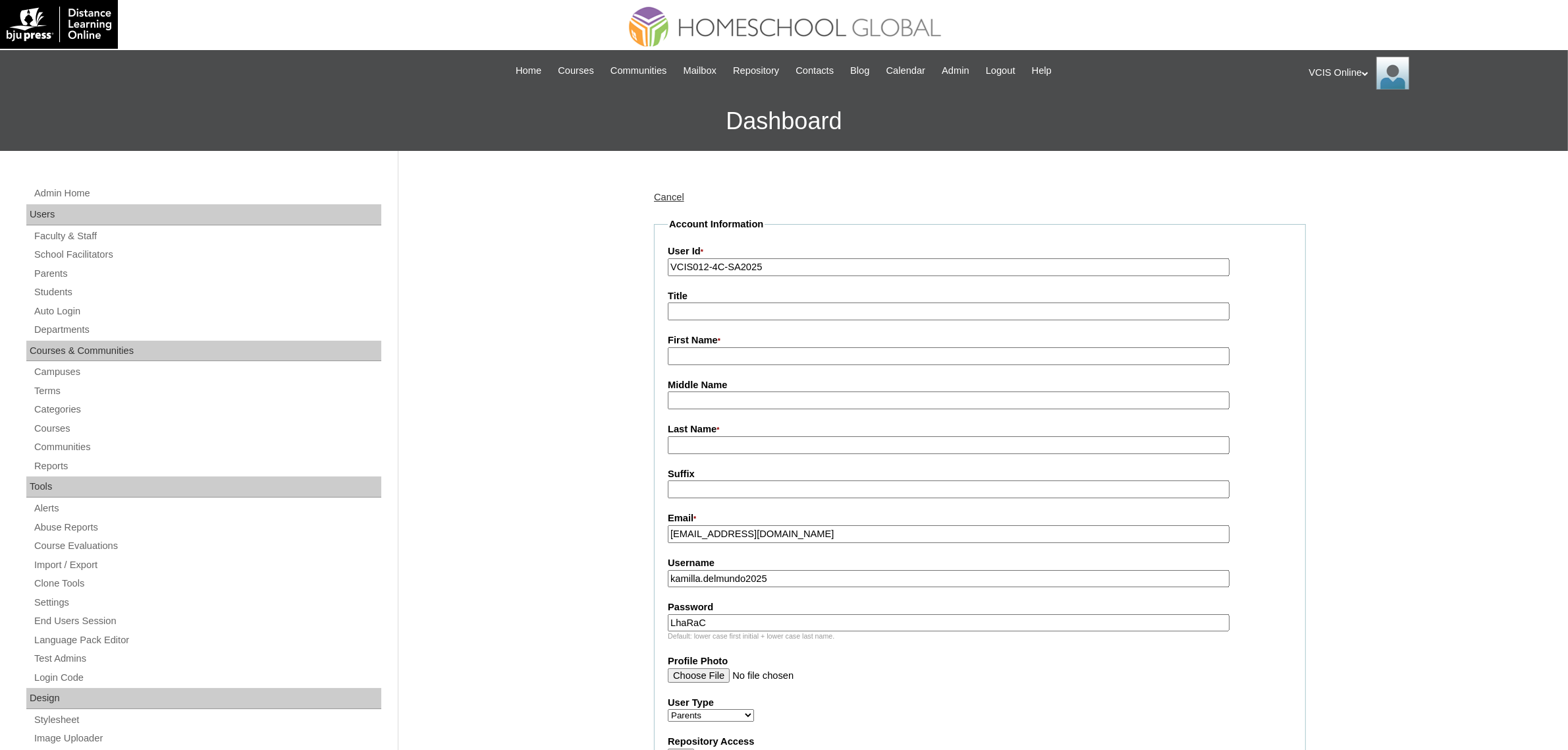
click at [778, 347] on input "First Name *" at bounding box center [949, 356] width 562 height 18
click at [762, 351] on input "First Name *" at bounding box center [949, 356] width 562 height 18
paste input "[PERSON_NAME] Del Mundo"
click at [768, 352] on input "[PERSON_NAME] Del Mundo" at bounding box center [949, 356] width 562 height 18
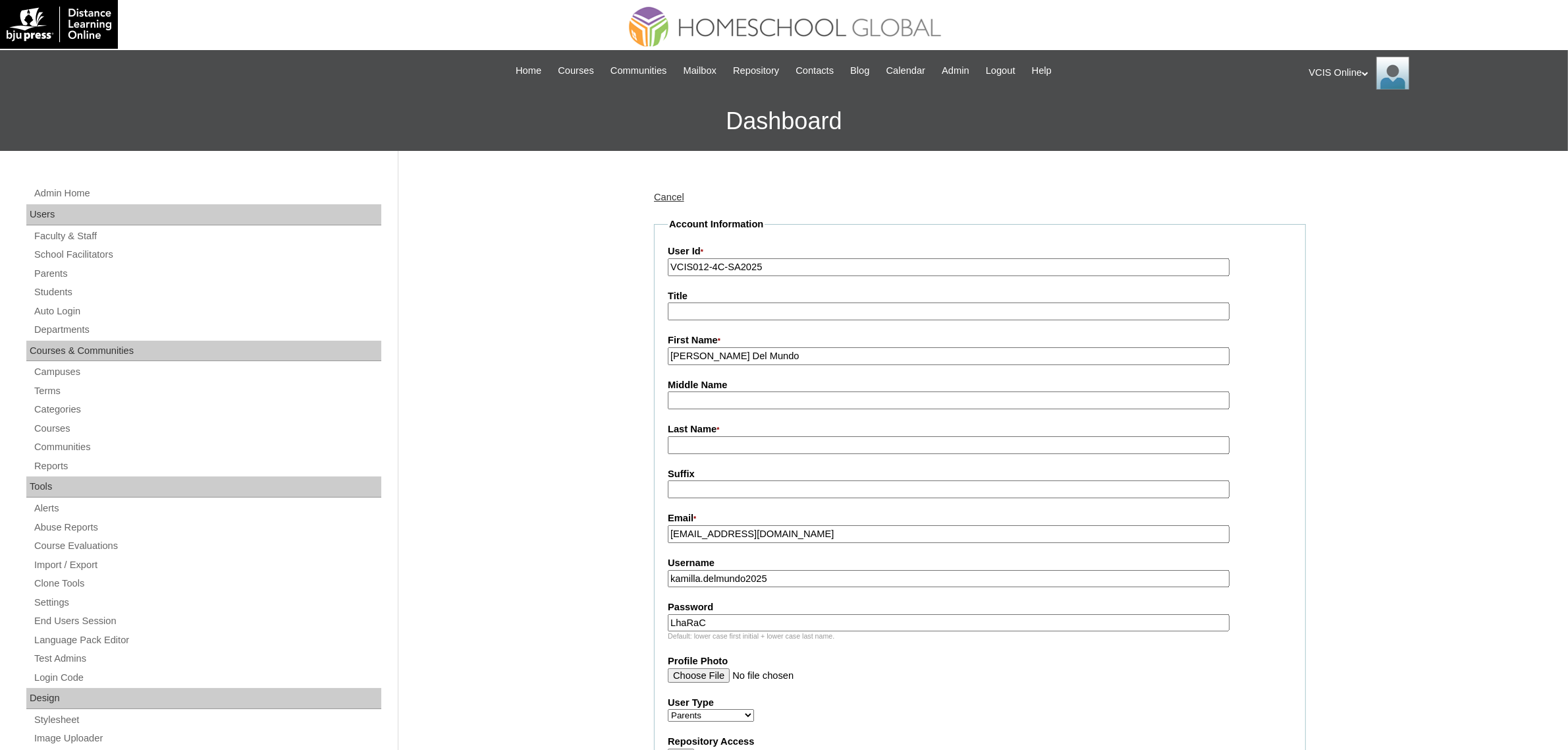
type input "[PERSON_NAME] Del Mundo"
drag, startPoint x: 719, startPoint y: 394, endPoint x: 794, endPoint y: 382, distance: 76.0
click at [719, 394] on input "Middle Name" at bounding box center [949, 400] width 562 height 18
paste input "Guerrero"
type input "Guerrero"
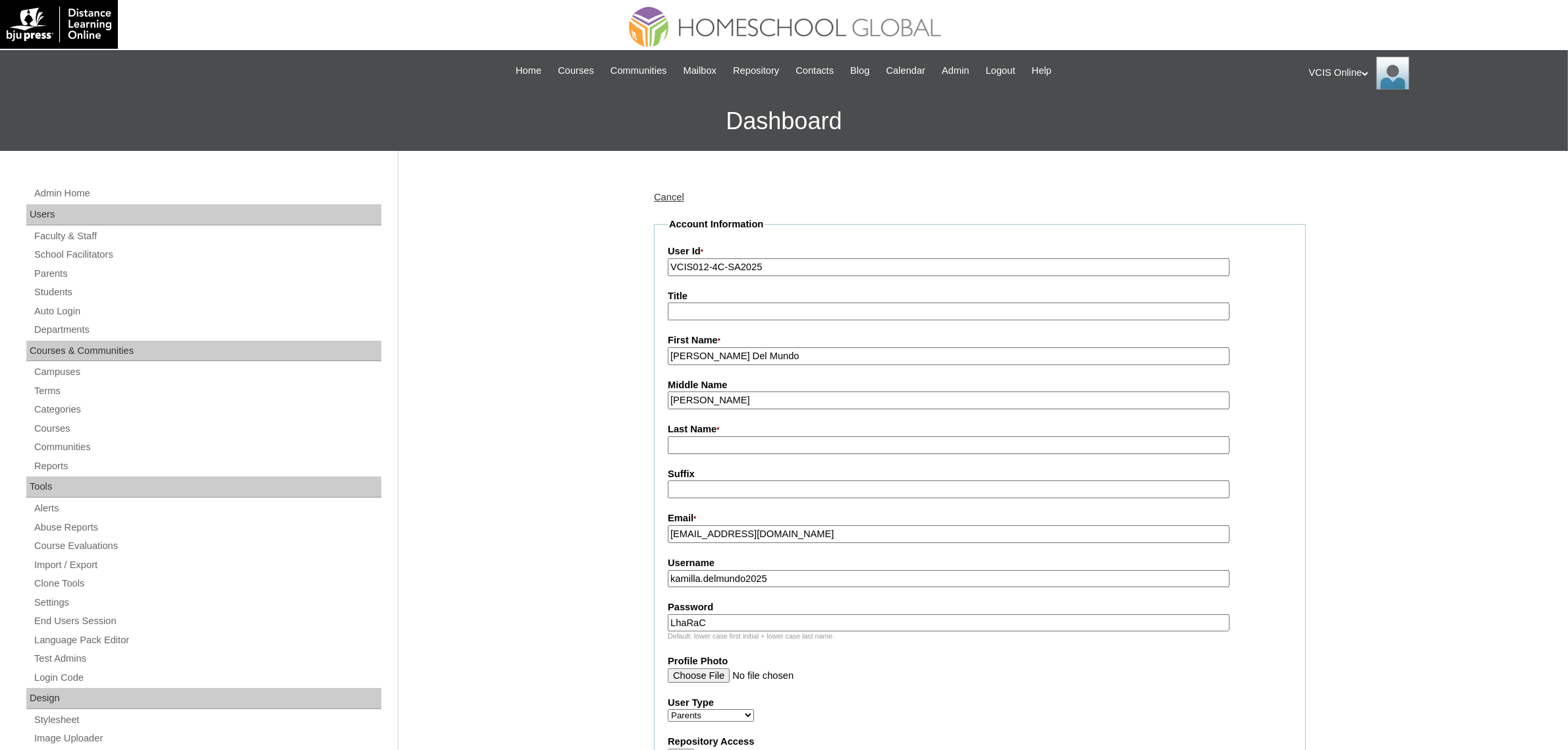
click at [740, 350] on input "Kamilla Edrianna Del Mundo" at bounding box center [949, 356] width 562 height 18
type input "Kamilla Edrianna"
paste input "Del Mundo"
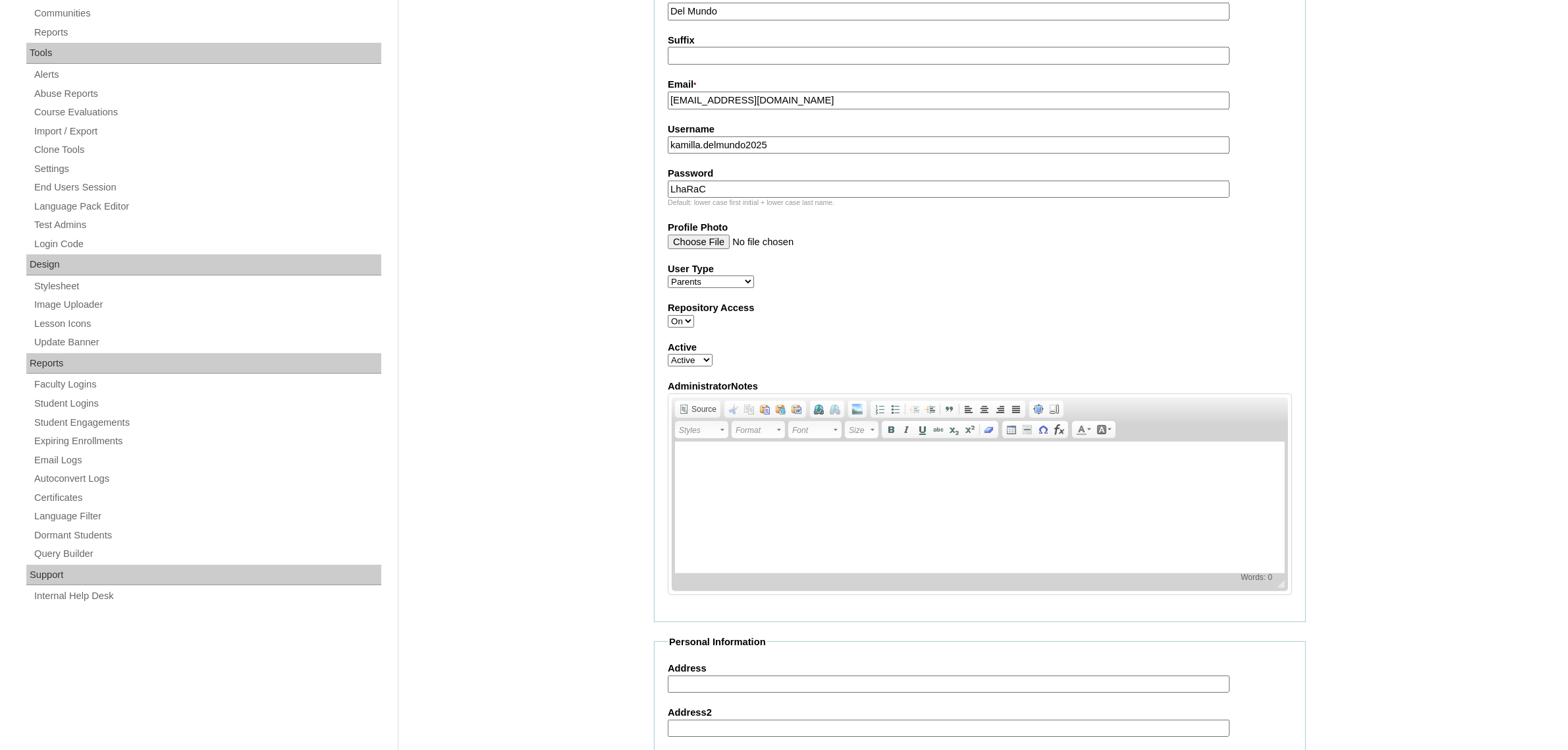
scroll to position [384, 0]
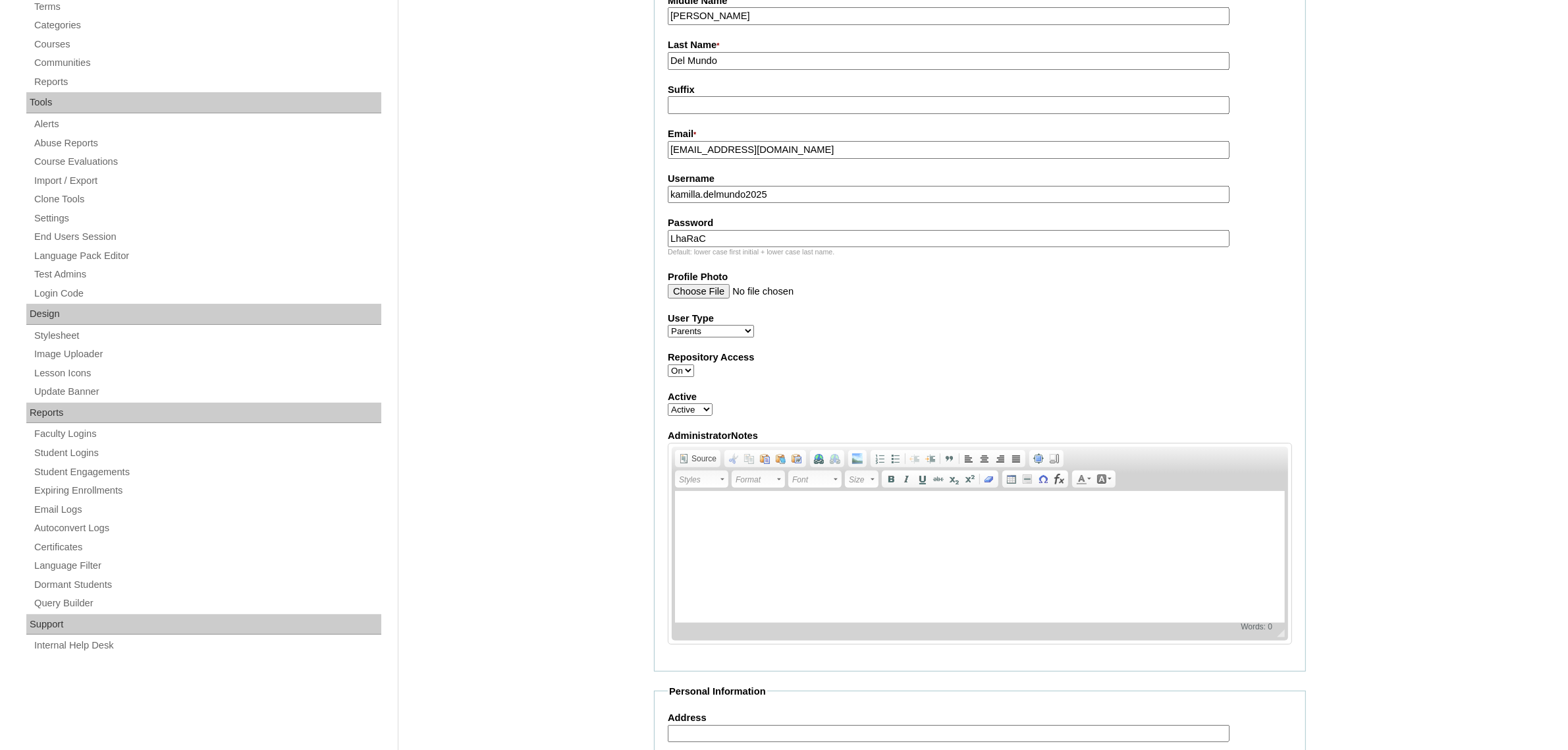
type input "Del Mundo"
click at [712, 325] on select "Faculty Staff Student Parents School Facilitators" at bounding box center [711, 331] width 86 height 12
click at [761, 321] on div "User Type Faculty Staff Student Parents School Facilitators" at bounding box center [980, 325] width 624 height 27
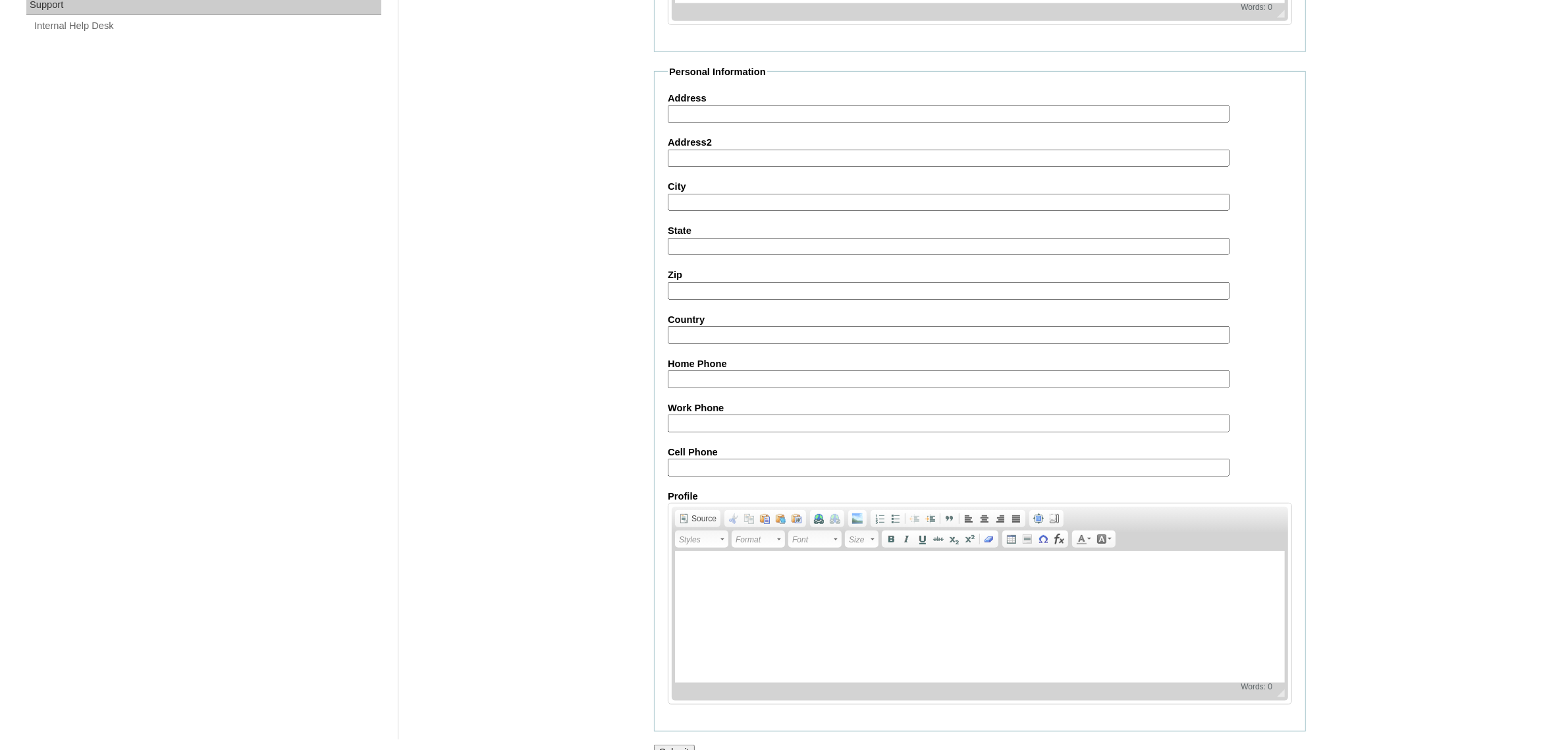
scroll to position [0, 0]
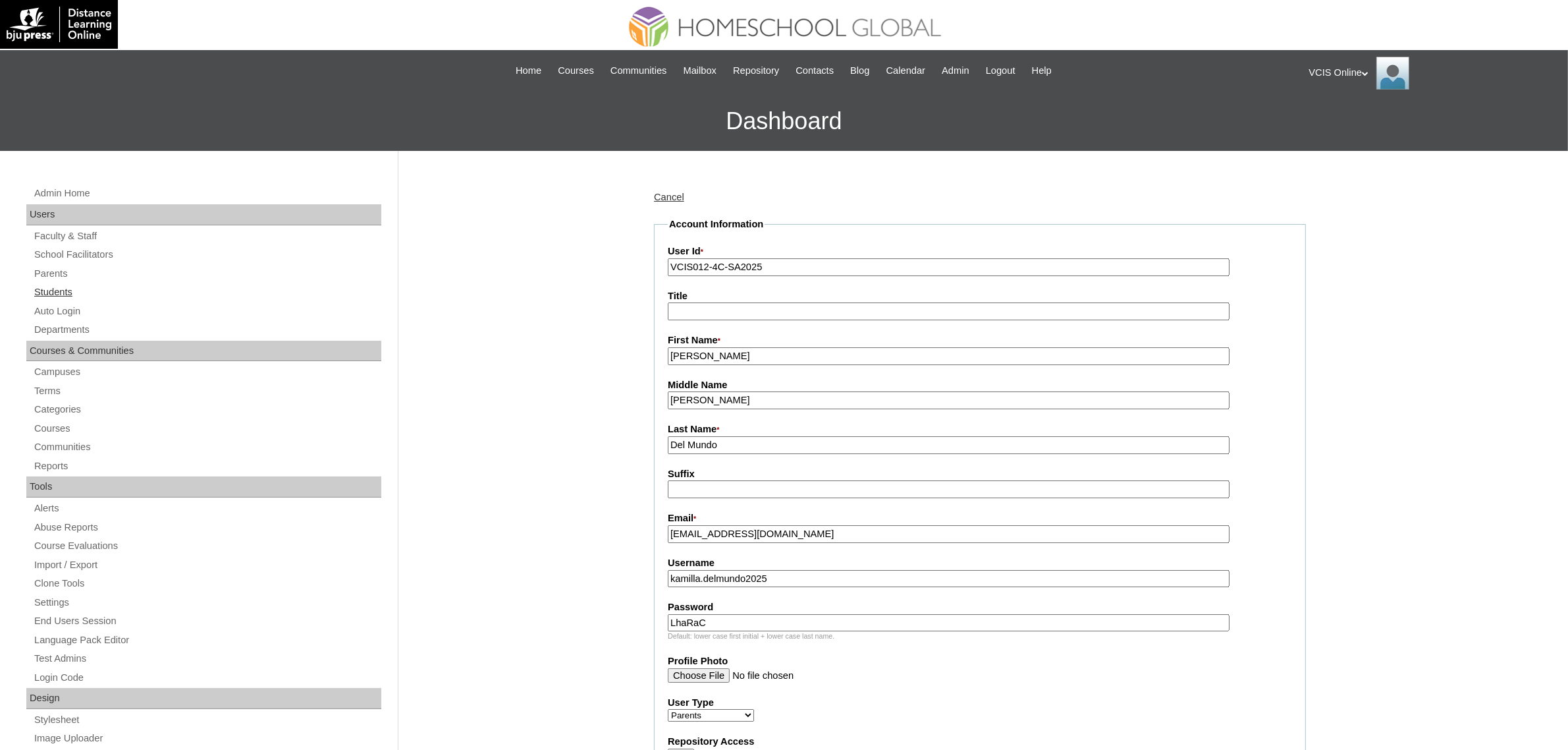
click at [52, 291] on link "Students" at bounding box center [207, 292] width 349 height 17
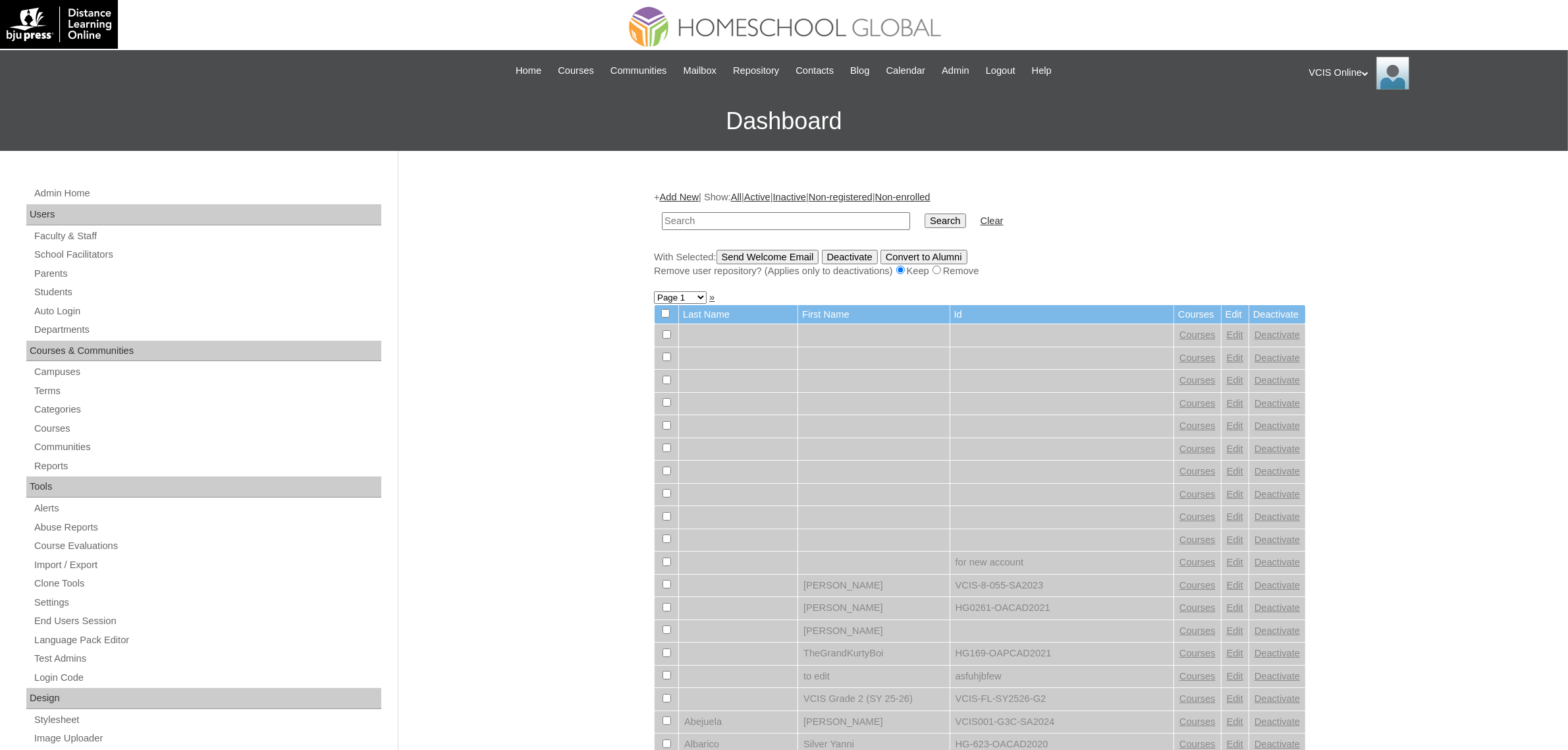
click at [680, 191] on link "Add New" at bounding box center [679, 197] width 39 height 11
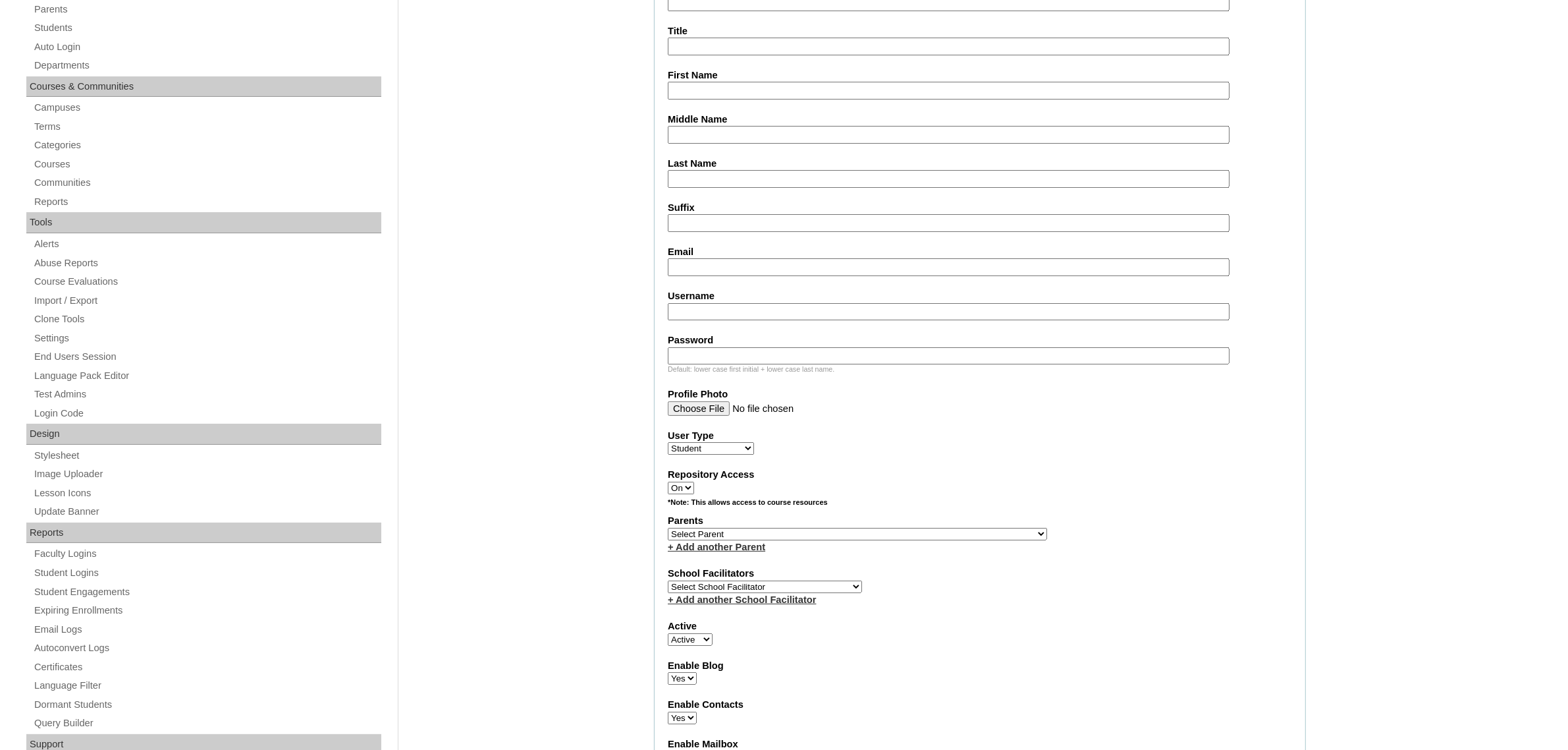
scroll to position [125, 0]
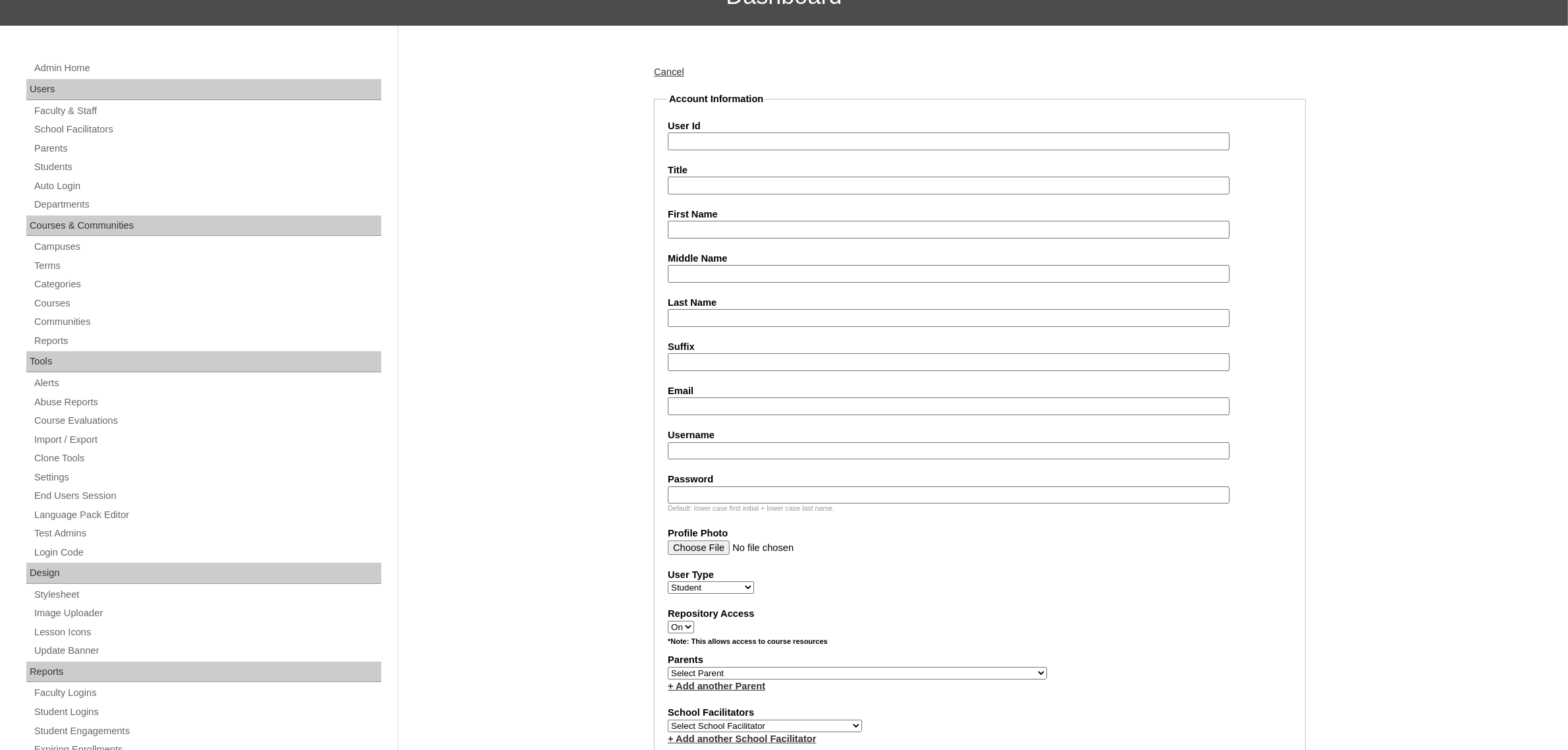
click at [752, 150] on input "User Id" at bounding box center [949, 141] width 562 height 18
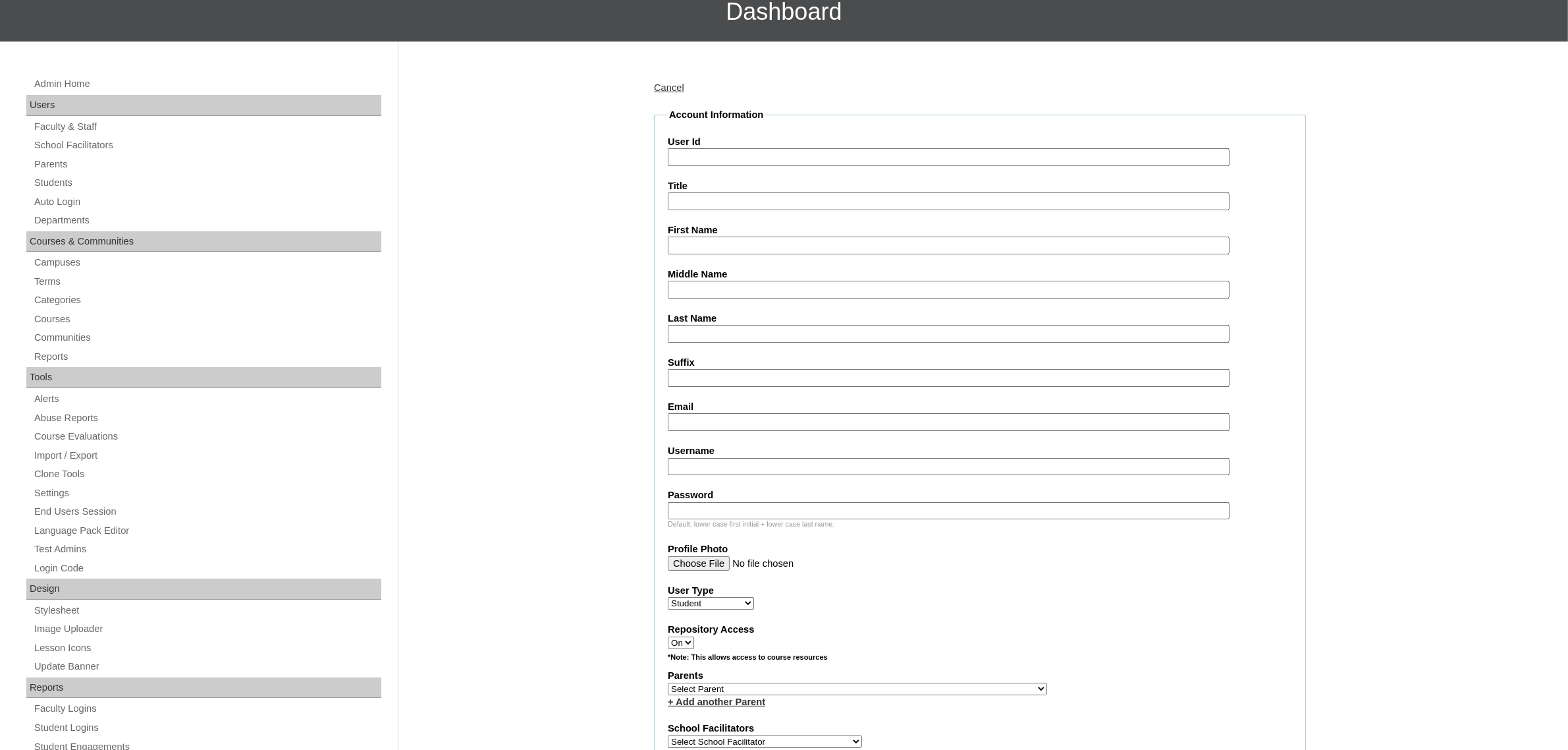
paste input "VCIS012-4C-SA2025"
type input "VCIS012-4C-SA2025"
click at [710, 237] on input "First Name" at bounding box center [949, 246] width 562 height 18
paste input "[PERSON_NAME] Del Mundo"
drag, startPoint x: 746, startPoint y: 238, endPoint x: 1197, endPoint y: 238, distance: 451.0
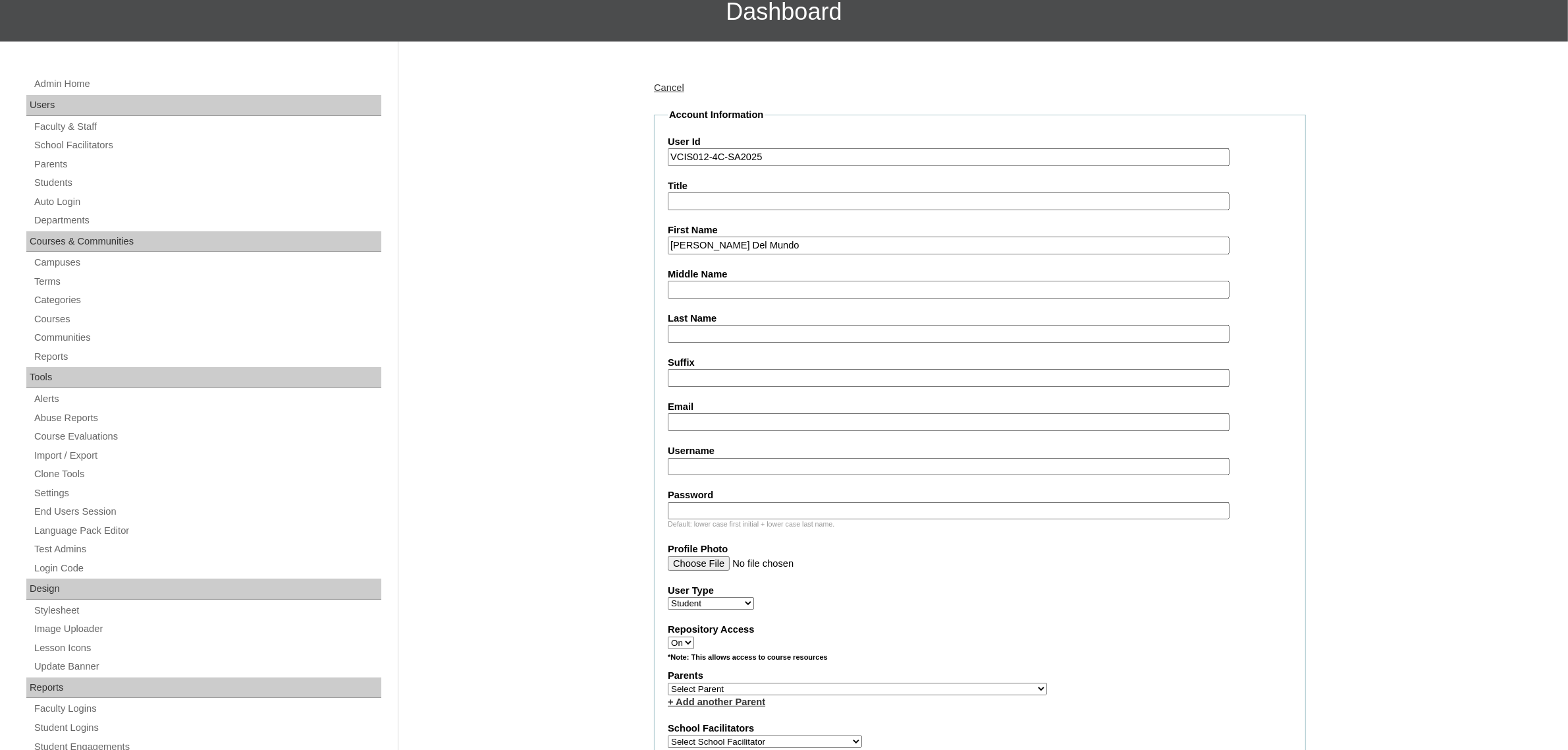
click at [1131, 249] on input "[PERSON_NAME] Del Mundo" at bounding box center [949, 246] width 562 height 18
type input "[PERSON_NAME]"
paste input "[PERSON_NAME]"
type input "[PERSON_NAME]"
click at [740, 242] on input "[PERSON_NAME]" at bounding box center [949, 246] width 562 height 18
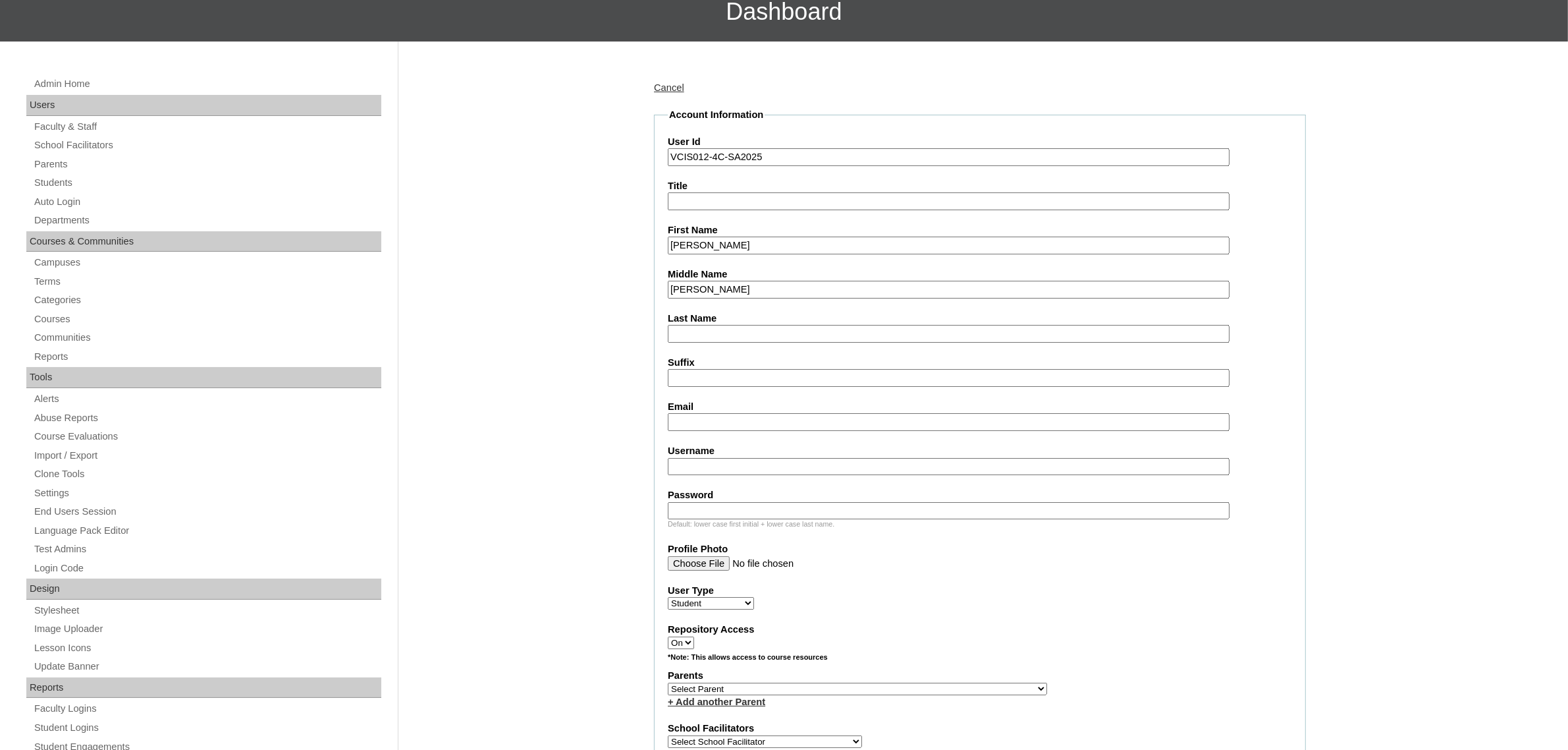
click at [692, 298] on fieldset "Account Information User Id VCIS012-4C-SA2025 Title First Name [PERSON_NAME] Mi…" at bounding box center [979, 640] width 652 height 1065
click at [704, 325] on input "Last Name" at bounding box center [949, 334] width 562 height 18
paste input "Del Mundo"
type input "Del Mundo"
click at [744, 413] on input "Email" at bounding box center [949, 422] width 562 height 18
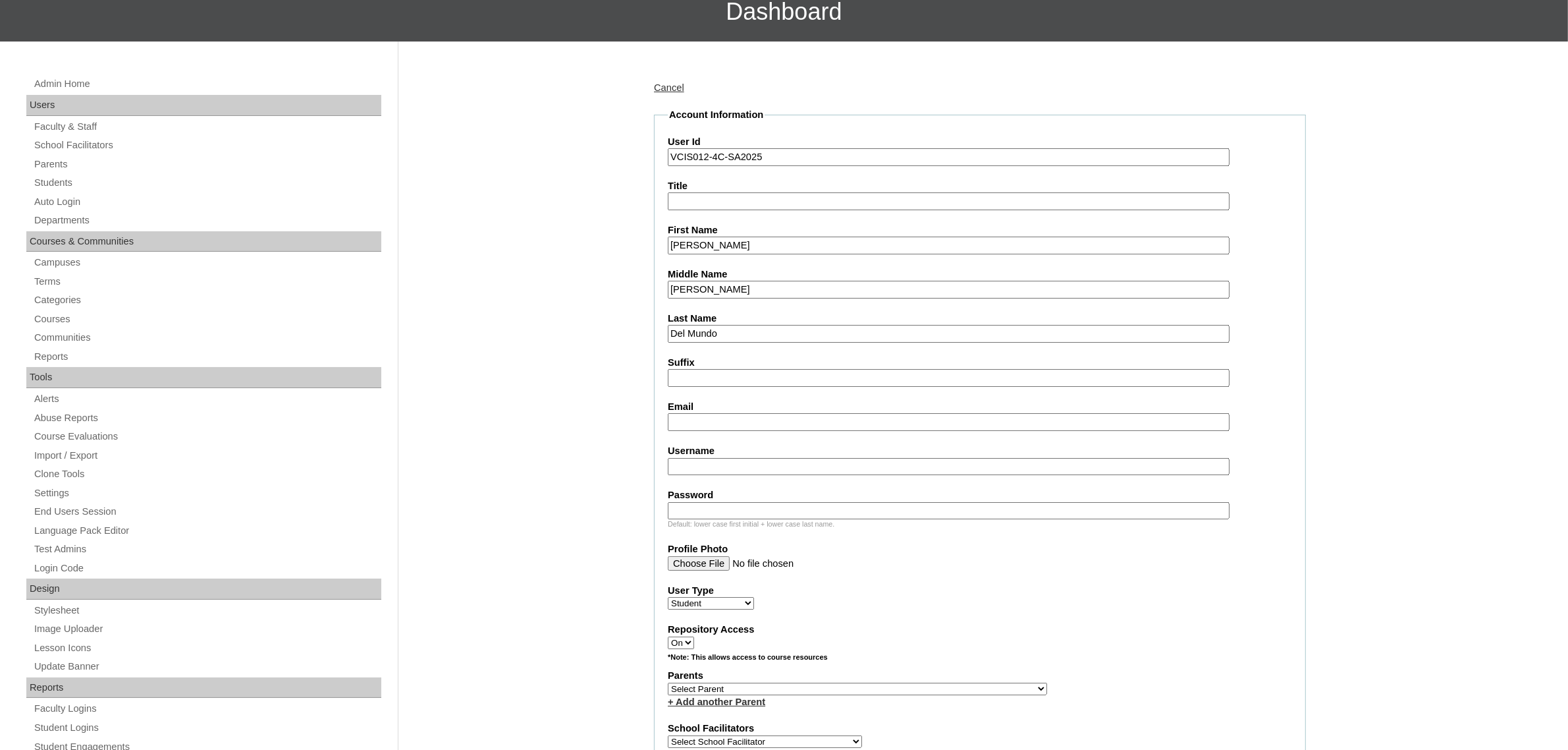
paste input "[EMAIL_ADDRESS][DOMAIN_NAME]"
type input "[EMAIL_ADDRESS][DOMAIN_NAME]"
drag, startPoint x: 725, startPoint y: 443, endPoint x: 719, endPoint y: 453, distance: 11.7
click at [728, 444] on label "Username" at bounding box center [980, 451] width 624 height 14
click at [728, 458] on input "Username" at bounding box center [949, 467] width 562 height 18
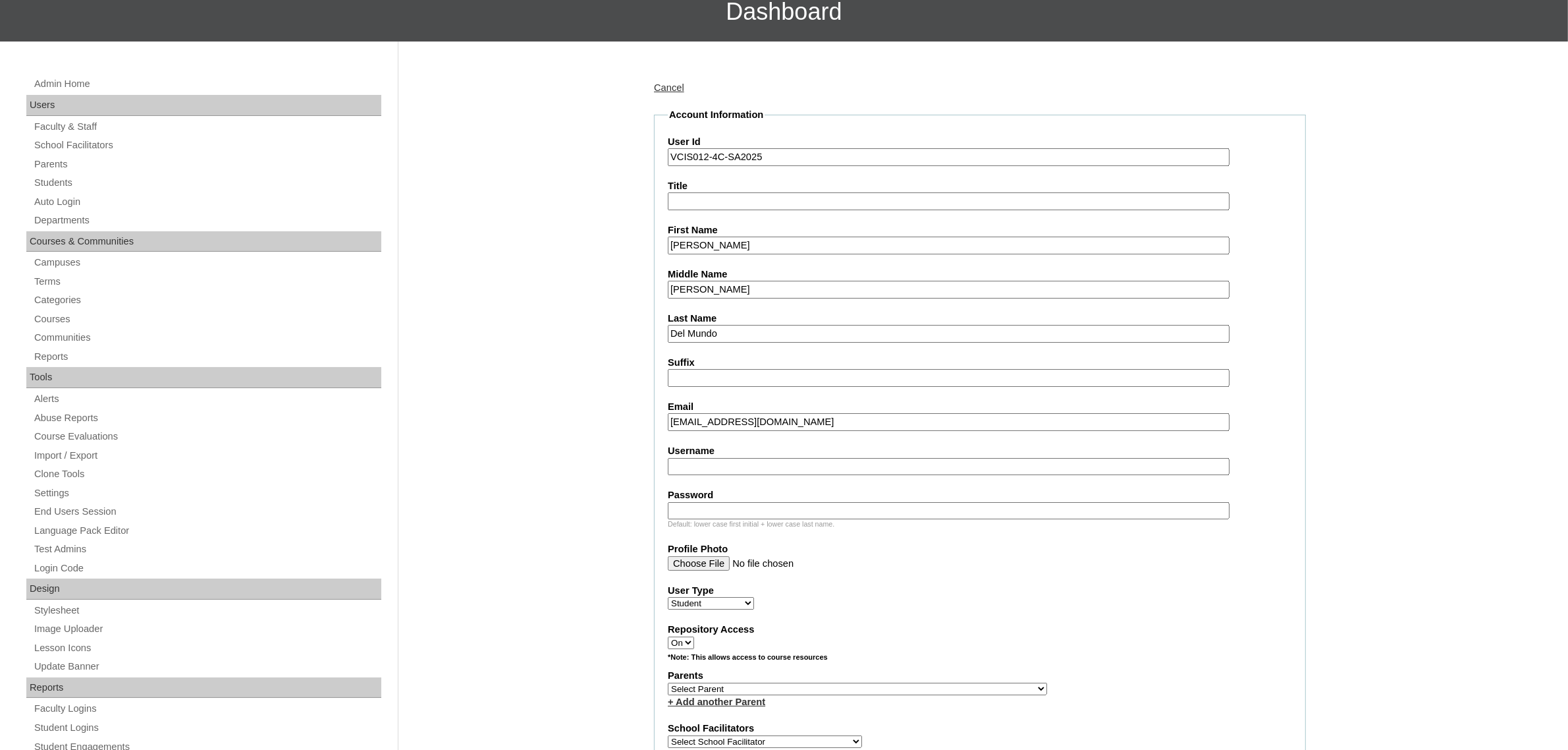
click at [713, 458] on input "Username" at bounding box center [949, 467] width 562 height 18
paste input "kamilla.delmundo2025"
type input "kamilla.delmundo2025"
click at [720, 502] on input "Password" at bounding box center [949, 511] width 562 height 18
paste input "LhaRaC"
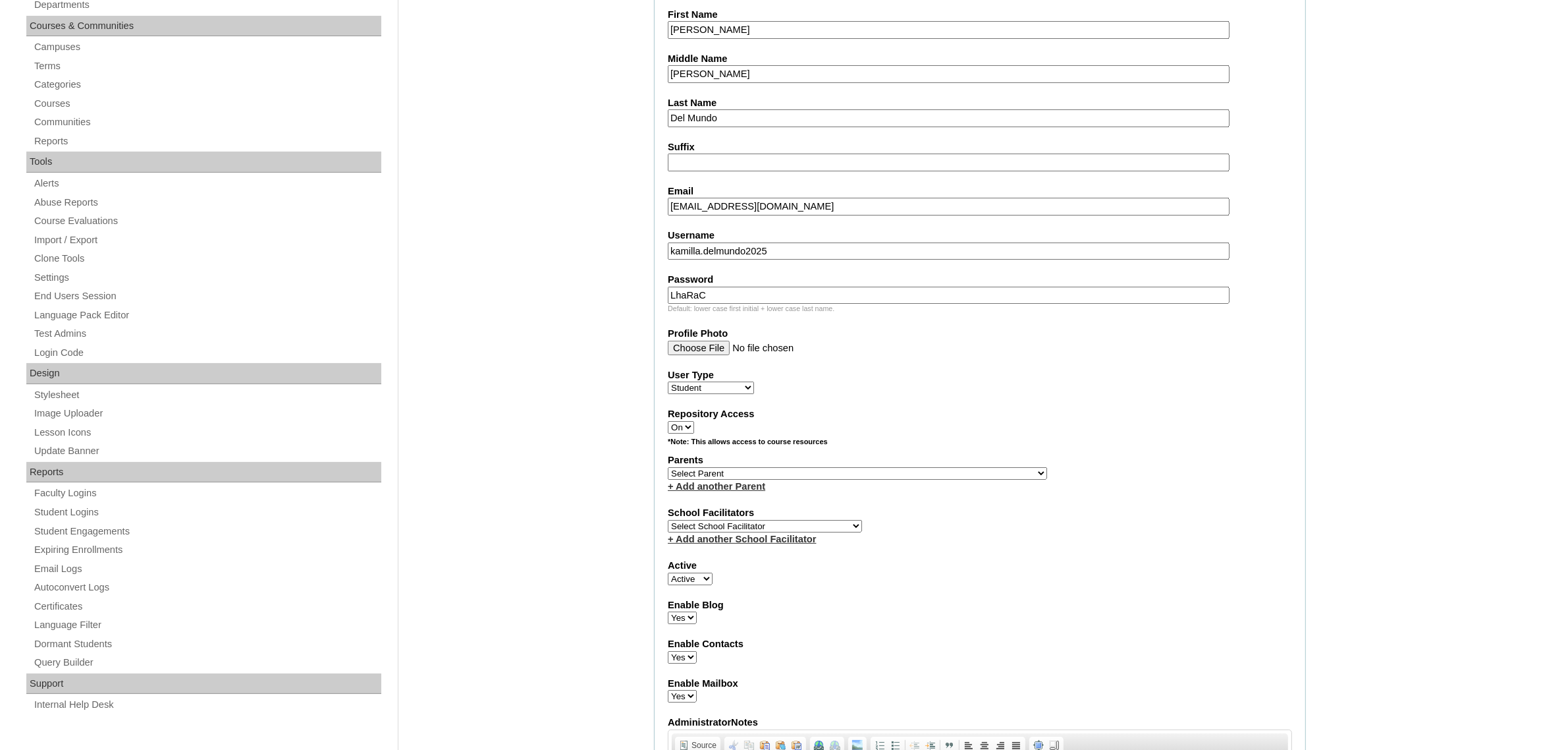
scroll to position [412, 0]
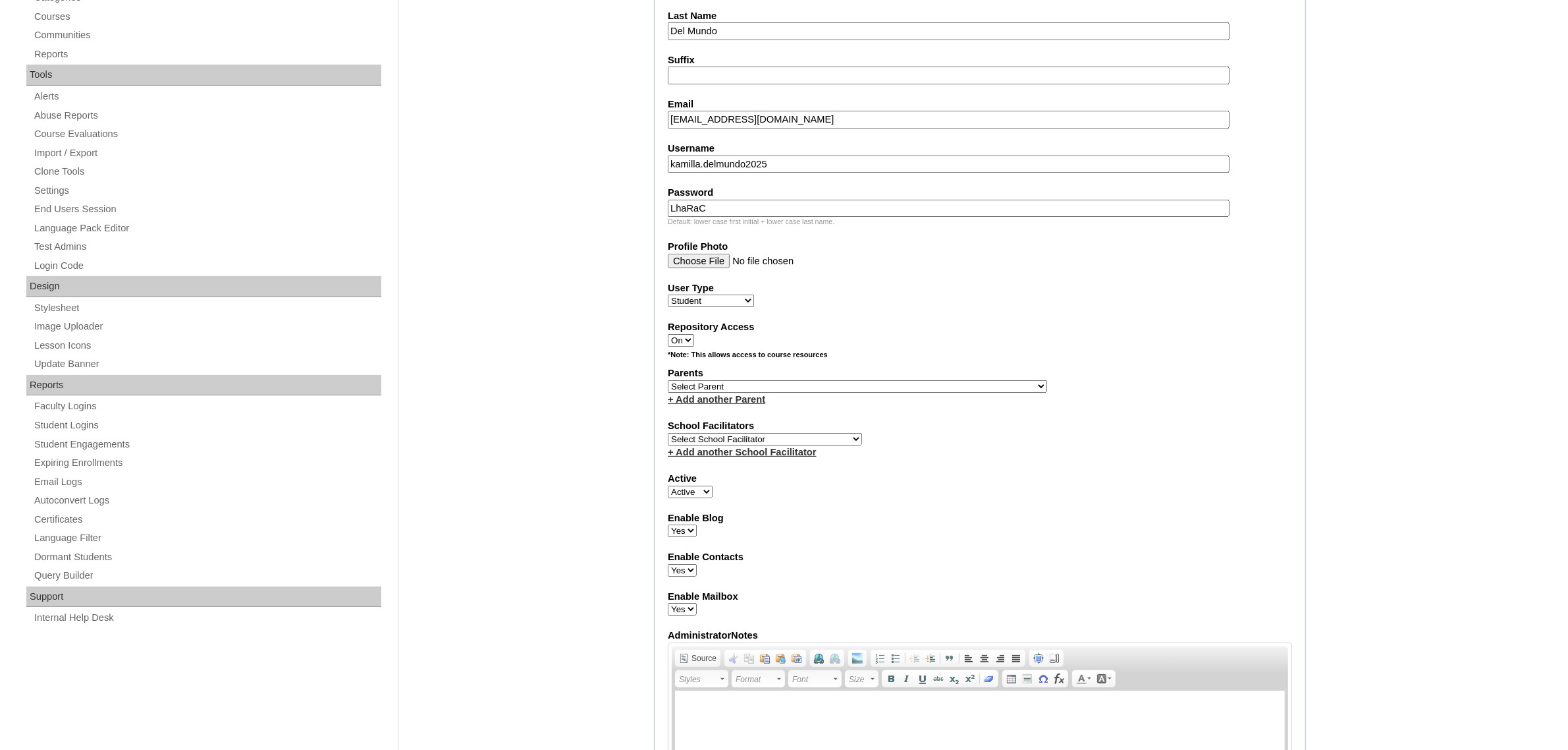
type input "LhaRaC"
click at [750, 380] on select "Select Parent , , , , , , , , , , , , , , , , , , , , , , , , , , , , , , , , ,…" at bounding box center [857, 386] width 380 height 12
click at [746, 380] on select "Select Parent , , , , , , , , , , , , , , , , , , , , , , , , , , , , , , , , ,…" at bounding box center [857, 386] width 380 height 12
select select "43245"
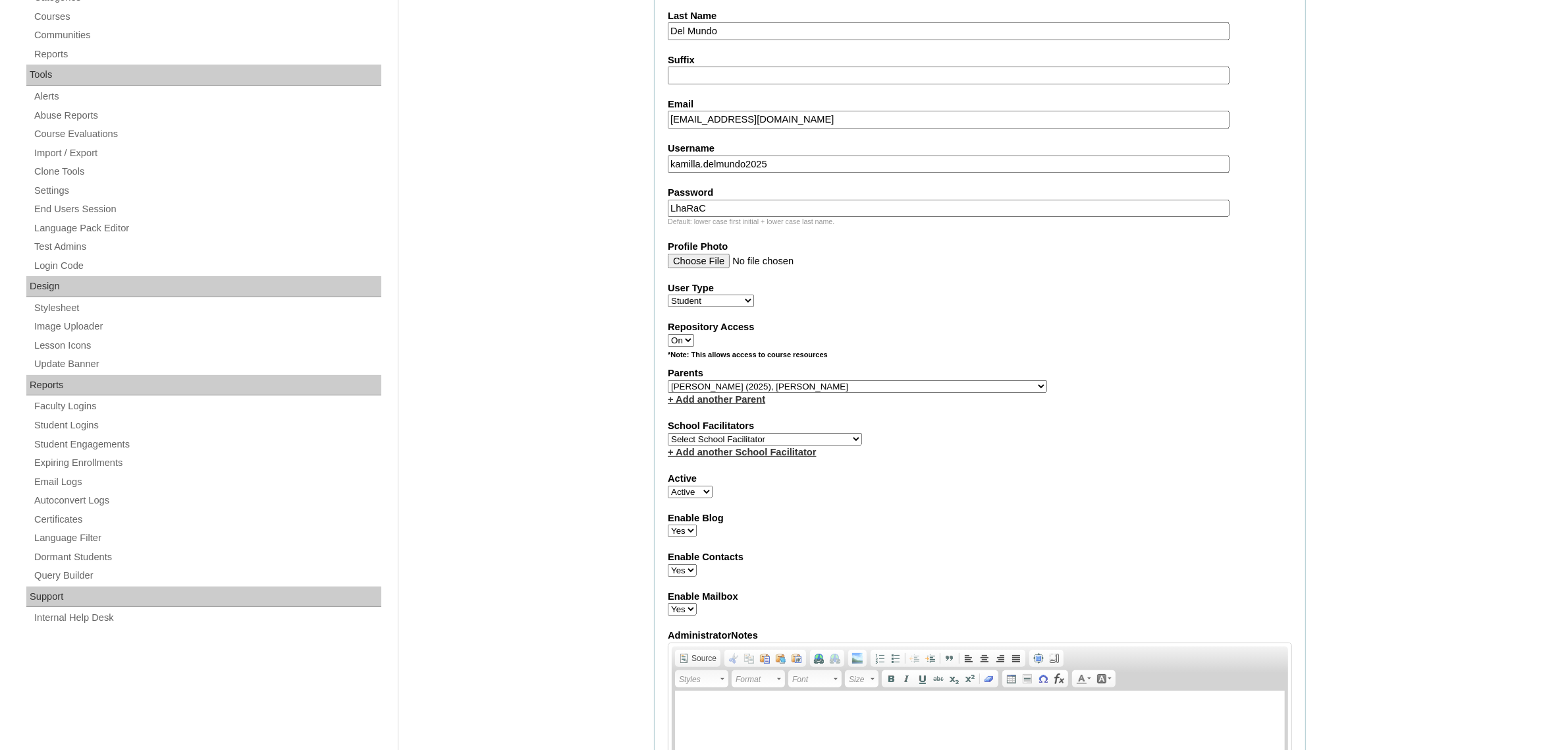
click at [668, 380] on select "Select Parent , , , , , , , , , , , , , , , , , , , , , , , , , , , , , , , , ,…" at bounding box center [857, 386] width 380 height 12
click at [722, 432] on select "Select School Facilitator [PERSON_NAME] [PERSON_NAME] Gloryfe [PERSON_NAME] [PE…" at bounding box center [765, 439] width 194 height 12
select select "28800"
click at [668, 432] on select "Select School Facilitator [PERSON_NAME] [PERSON_NAME] Gloryfe [PERSON_NAME] [PE…" at bounding box center [765, 439] width 194 height 12
click at [1088, 419] on div "School Facilitators Select School Facilitator [PERSON_NAME] [PERSON_NAME] [PERS…" at bounding box center [980, 439] width 624 height 39
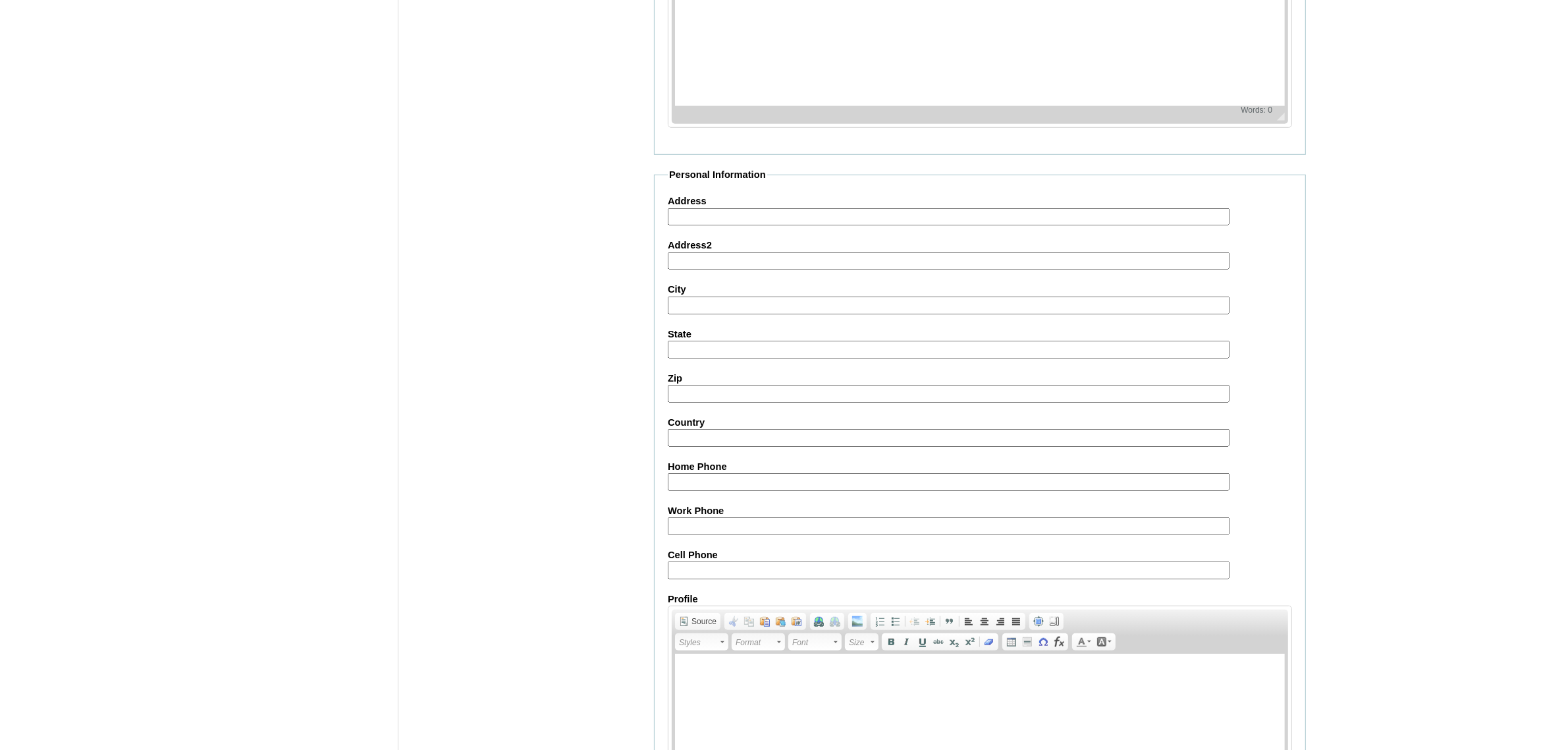
scroll to position [1226, 0]
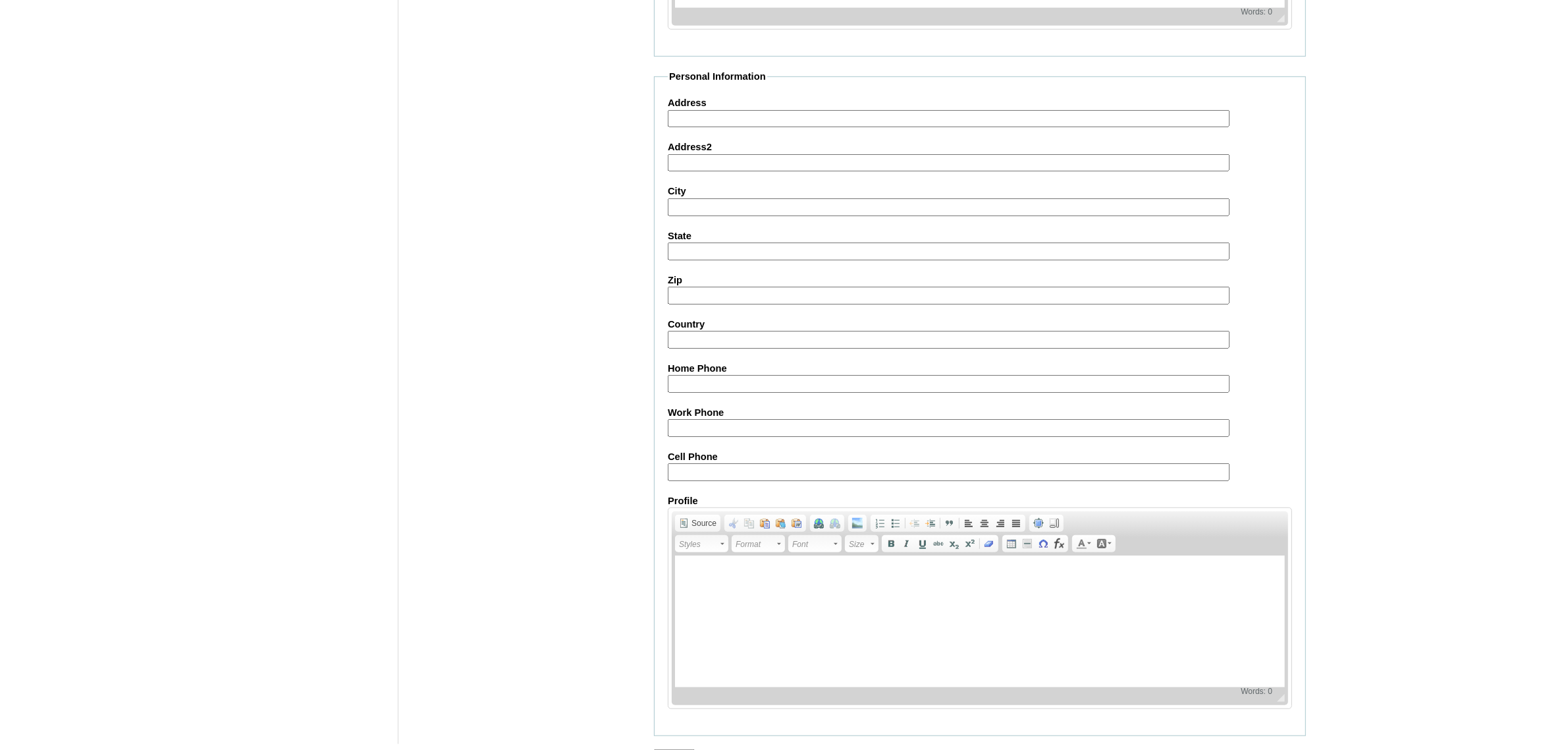
drag, startPoint x: 752, startPoint y: 448, endPoint x: 766, endPoint y: 435, distance: 19.1
click at [752, 464] on input "Cell Phone" at bounding box center [949, 472] width 562 height 18
paste input "63-9771930983, 63-9166750924"
type input "63-9771930983, 63-9166750924"
click at [679, 749] on input "Submit" at bounding box center [674, 756] width 41 height 14
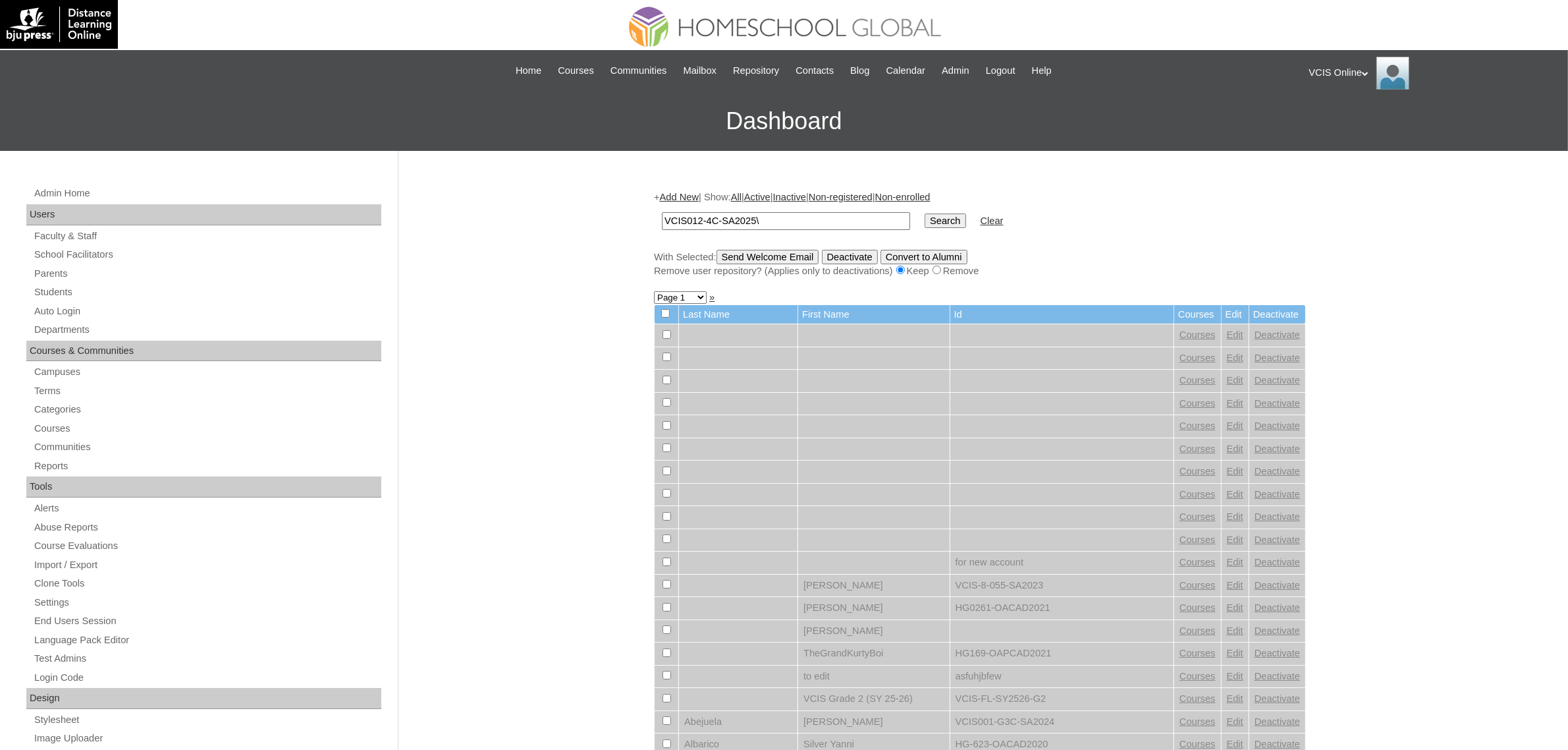
click at [925, 214] on input "Search" at bounding box center [945, 221] width 41 height 14
type input "VCIS012-4C-SA2025"
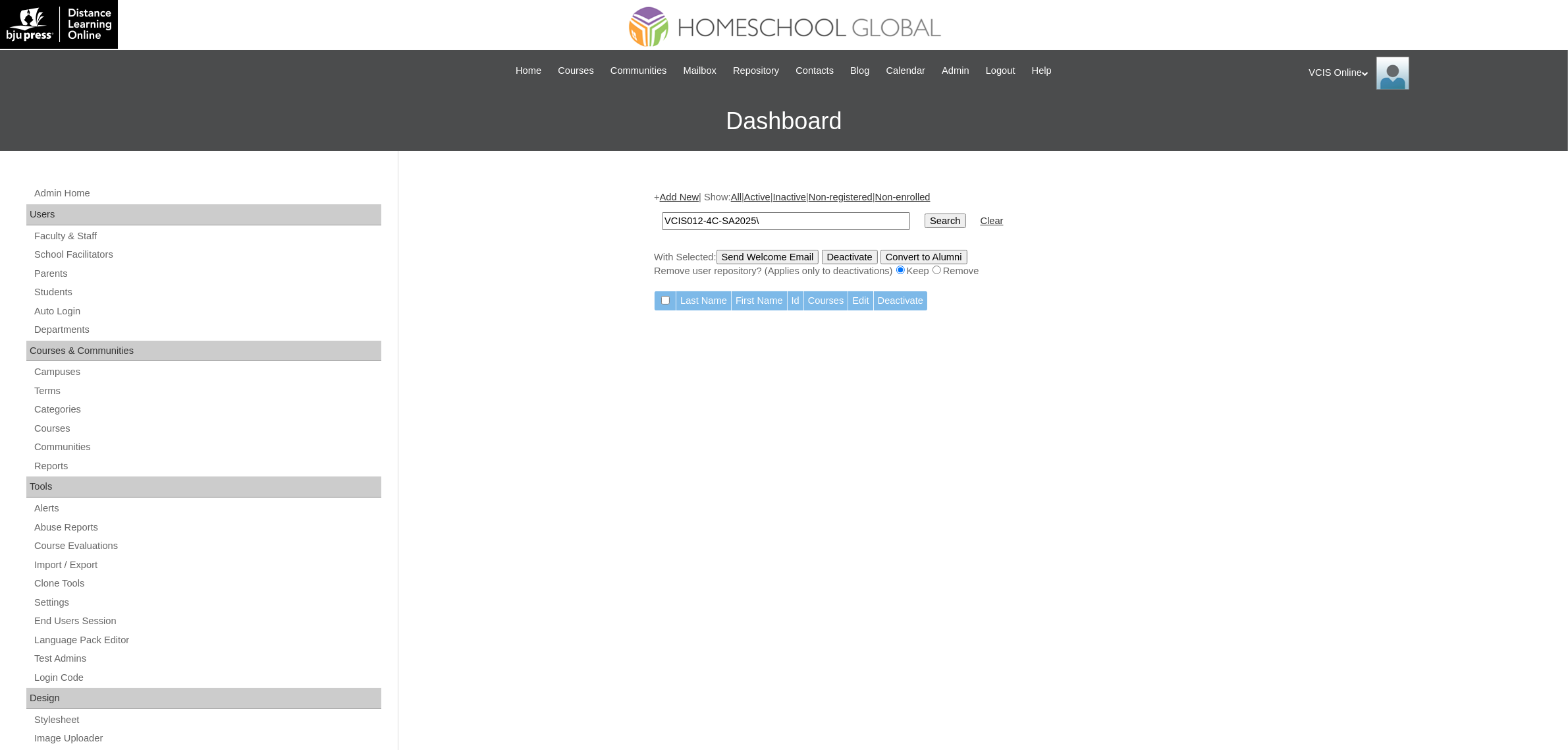
click at [781, 207] on td "VCIS012-4C-SA2025\" at bounding box center [786, 221] width 261 height 31
click at [777, 212] on input "VCIS012-4C-SA2025\" at bounding box center [785, 221] width 248 height 18
type input "VCIS012-4C-SA2025"
click at [925, 214] on input "Search" at bounding box center [945, 221] width 41 height 14
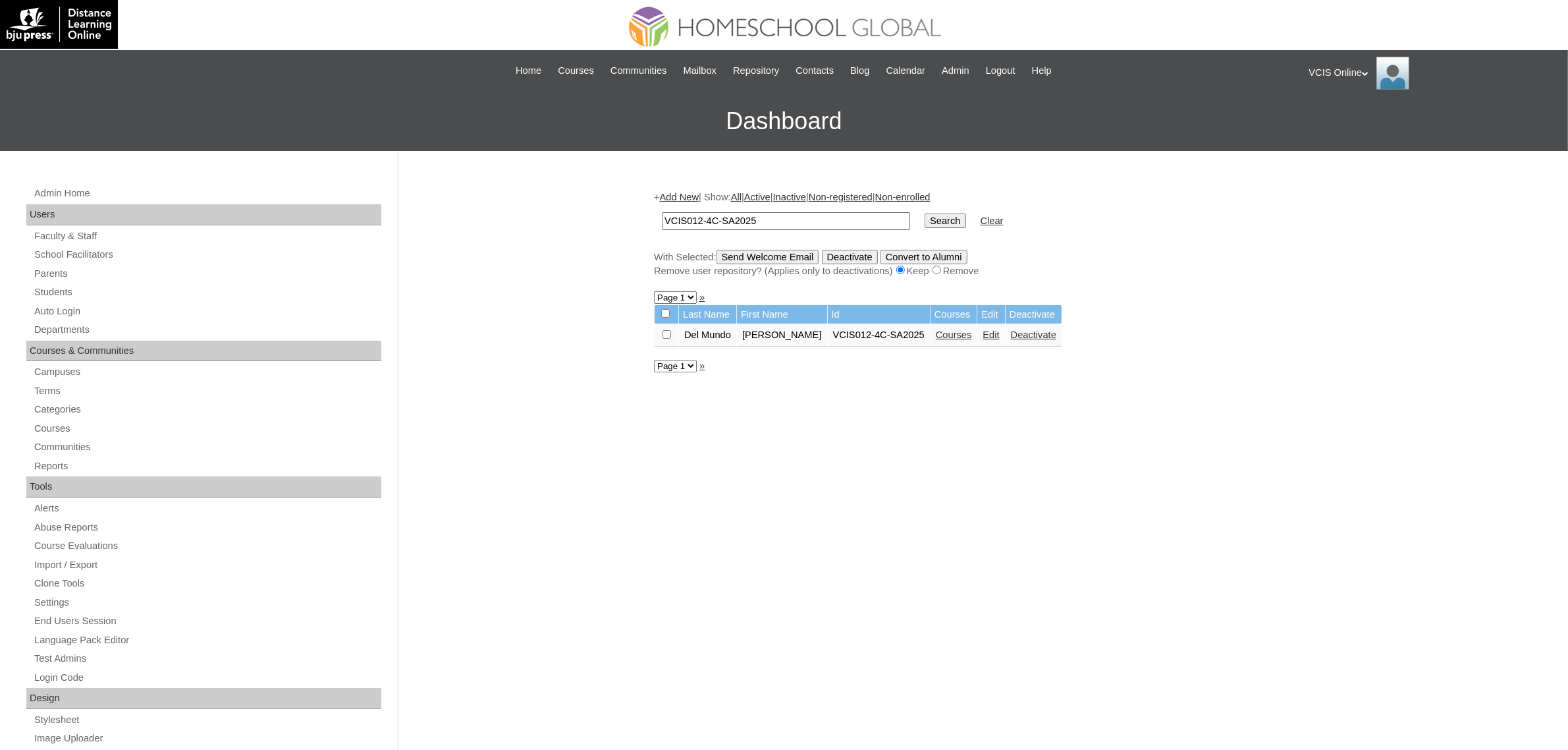
click at [787, 222] on input "VCIS012-4C-SA2025" at bounding box center [785, 221] width 248 height 18
paste input "1"
type input "VCIS011-4C-SA2025"
click at [925, 214] on input "Search" at bounding box center [945, 221] width 41 height 14
click at [899, 335] on link "Courses" at bounding box center [916, 335] width 36 height 11
